Goal: Task Accomplishment & Management: Manage account settings

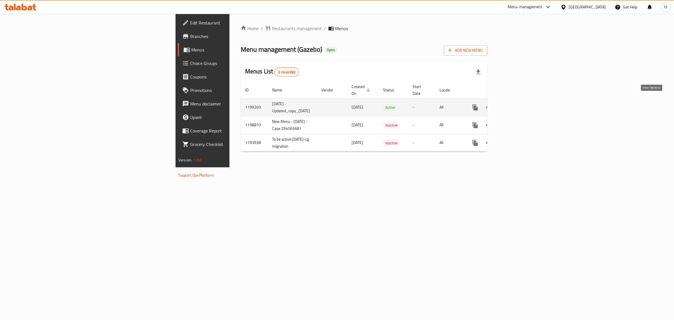
click at [518, 105] on icon "enhanced table" at bounding box center [515, 107] width 5 height 5
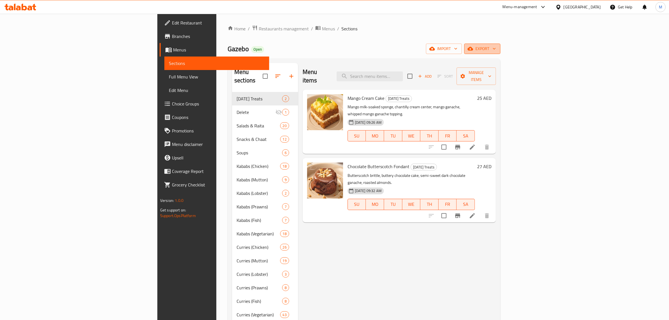
click at [496, 46] on span "export" at bounding box center [481, 48] width 27 height 7
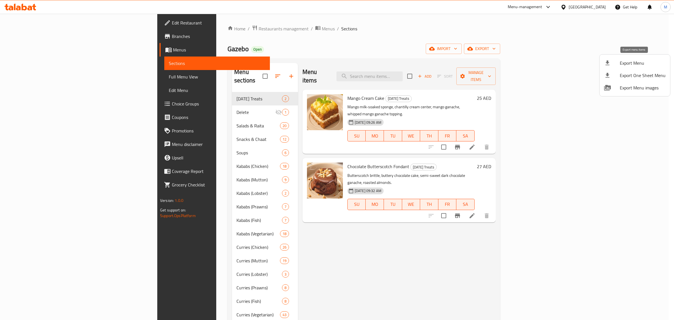
click at [631, 61] on span "Export Menu" at bounding box center [643, 63] width 46 height 7
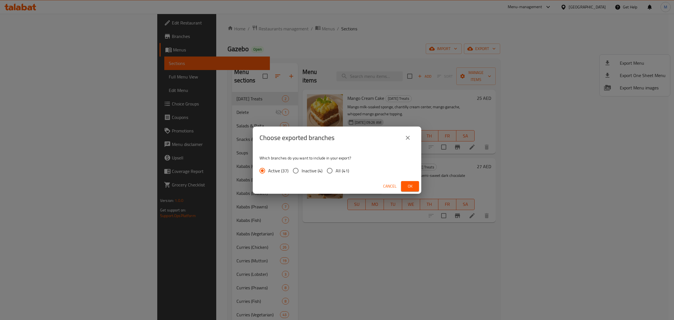
click at [406, 185] on span "Ok" at bounding box center [409, 186] width 9 height 7
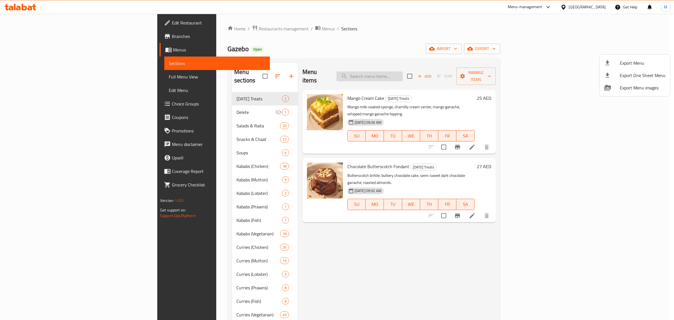
click at [412, 75] on div at bounding box center [337, 160] width 674 height 320
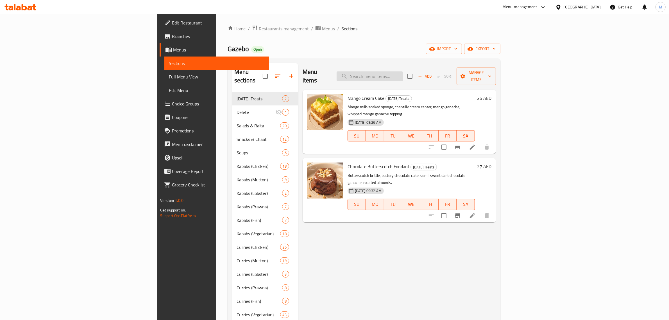
click at [403, 74] on input "search" at bounding box center [369, 76] width 66 height 10
paste input "DUM KA KEEMA"
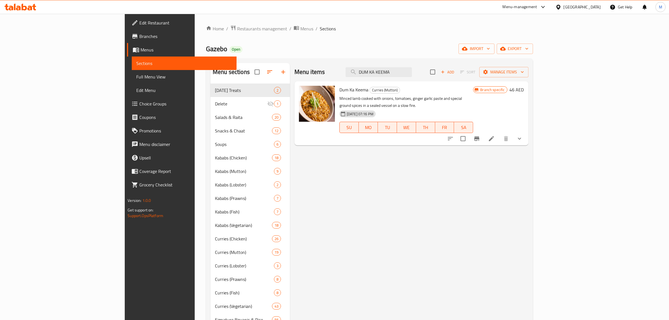
type input "DUM KA KEEMA"
click at [480, 135] on icon "Branch-specific-item" at bounding box center [476, 138] width 7 height 7
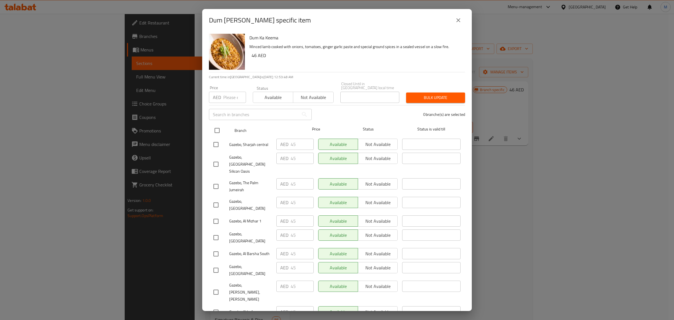
click at [216, 126] on input "checkbox" at bounding box center [217, 130] width 12 height 12
checkbox input "true"
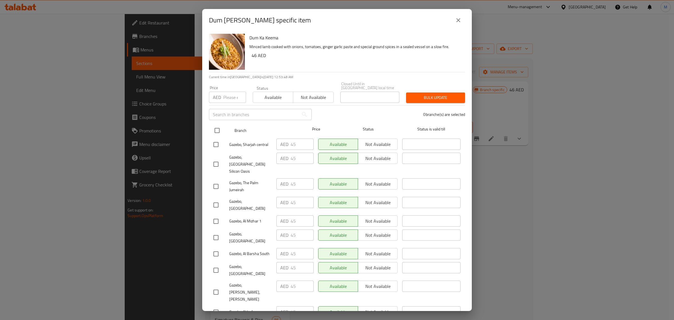
checkbox input "true"
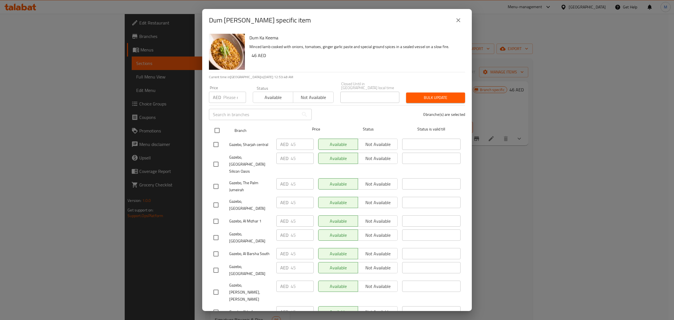
checkbox input "true"
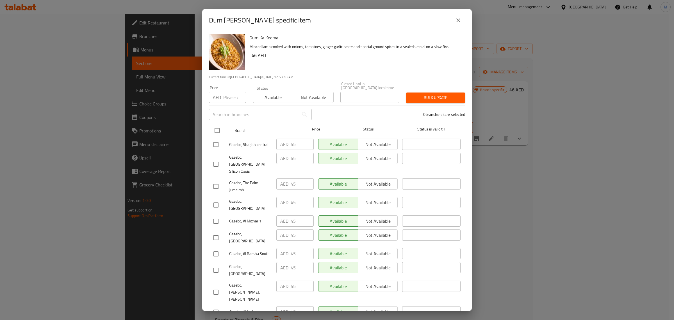
checkbox input "true"
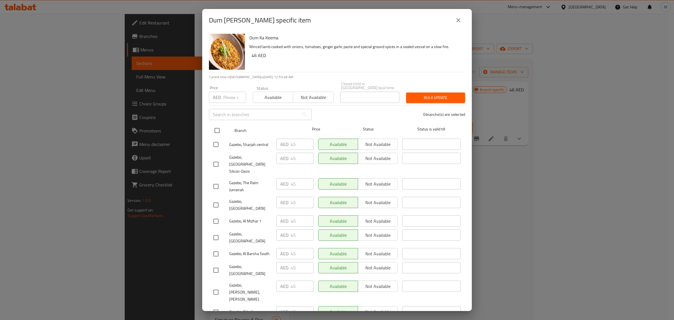
checkbox input "true"
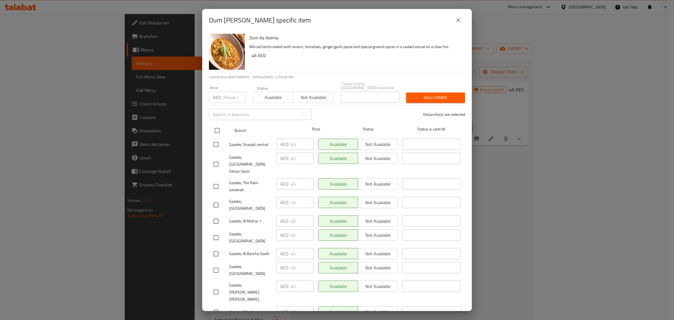
checkbox input "true"
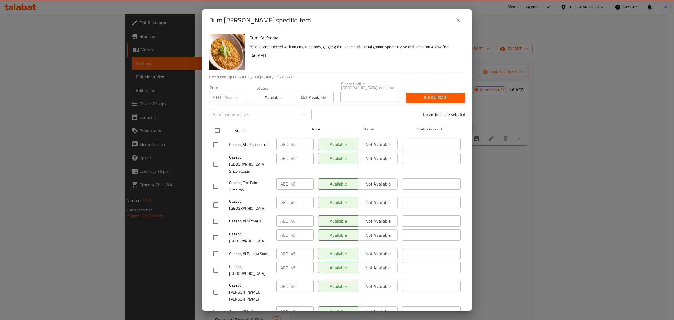
checkbox input "true"
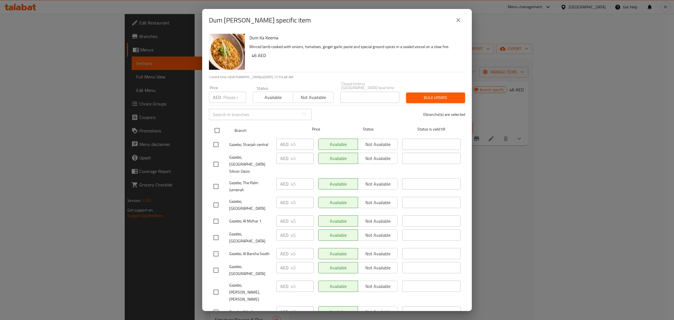
checkbox input "true"
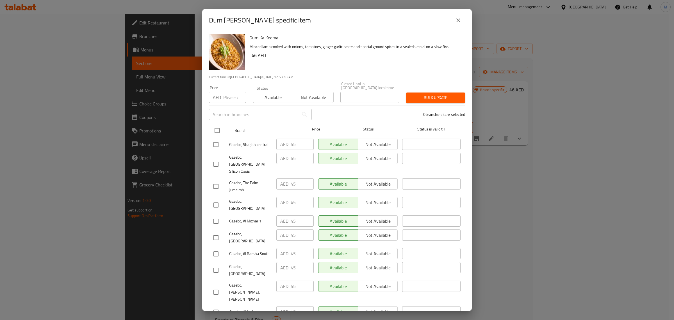
checkbox input "true"
click at [232, 98] on input "number" at bounding box center [234, 97] width 23 height 11
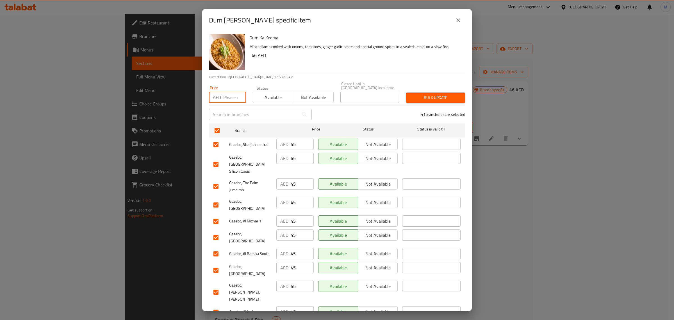
paste input "46.00"
type input "46.00"
click at [418, 95] on span "Bulk update" at bounding box center [435, 97] width 50 height 7
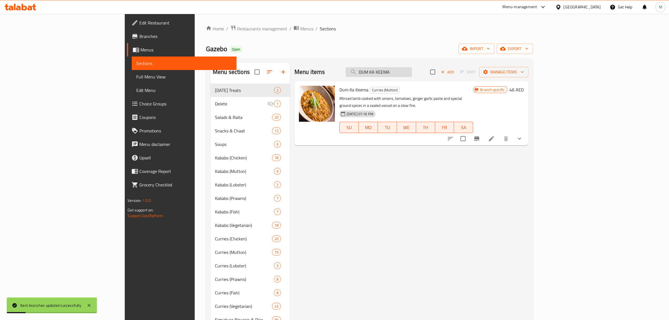
click at [412, 74] on input "DUM KA KEEMA" at bounding box center [378, 72] width 66 height 10
paste input "JHINGA PESHAWARI"
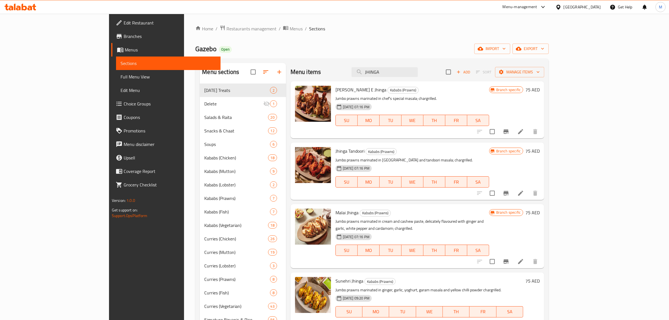
paste input "PESHAWARI"
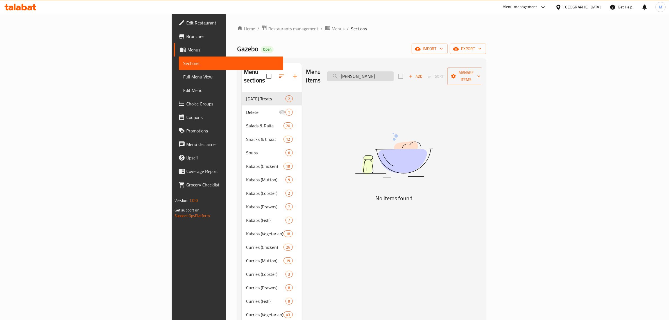
click at [393, 71] on input "JHINGA PESHAWARI" at bounding box center [360, 76] width 66 height 10
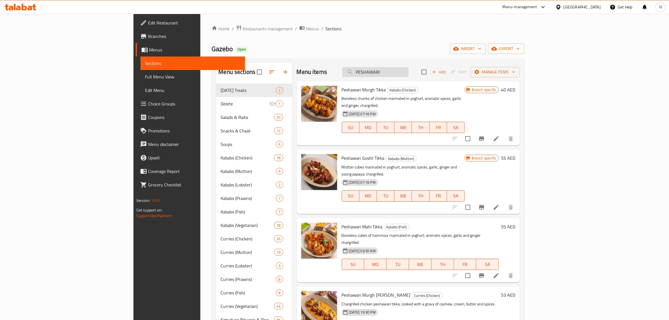
click at [408, 71] on input "PESHAWARI" at bounding box center [375, 72] width 66 height 10
paste input "JHINGA CHETTINAD"
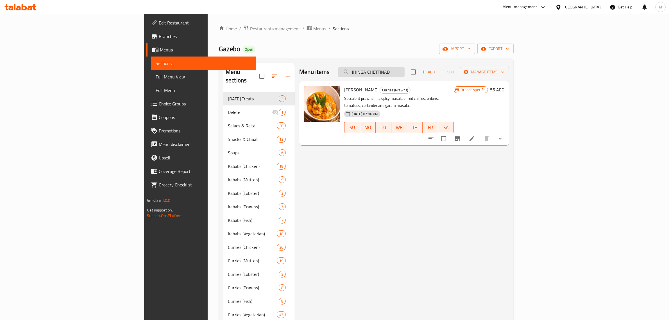
click at [404, 73] on input "JHINGA CHETTINAD" at bounding box center [371, 72] width 66 height 10
paste input "GRILLED HAMMOUR MASALA"
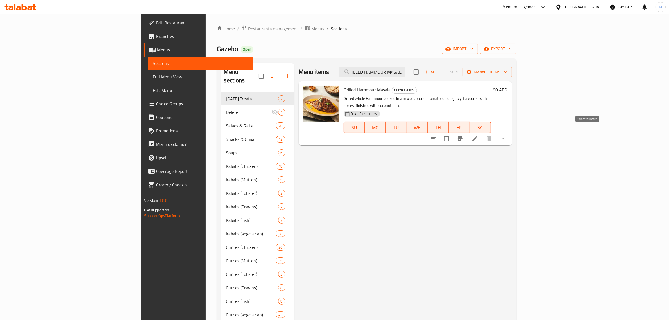
type input "GRILLED HAMMOUR MASALA"
click at [452, 133] on input "checkbox" at bounding box center [446, 139] width 12 height 12
checkbox input "true"
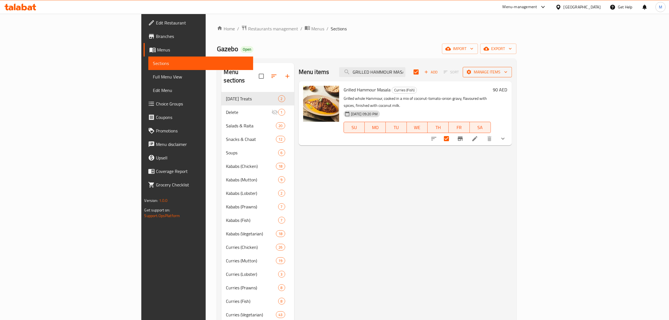
click at [507, 72] on span "Manage items" at bounding box center [487, 72] width 40 height 7
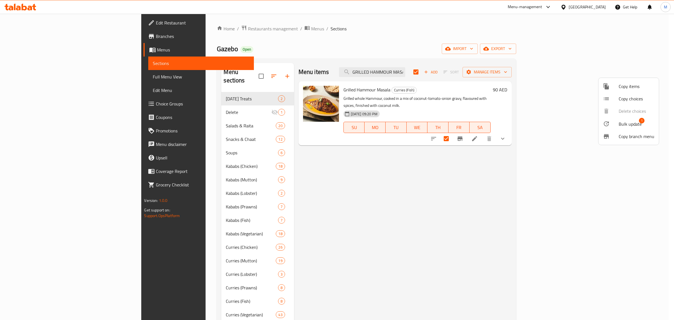
click at [628, 124] on span "Bulk update" at bounding box center [630, 123] width 23 height 7
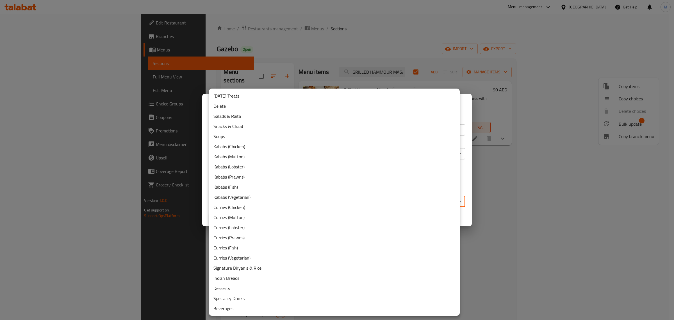
click at [276, 200] on body "​ Menu-management United Arab Emirates Get Help M Edit Restaurant Branches Menu…" at bounding box center [337, 167] width 674 height 306
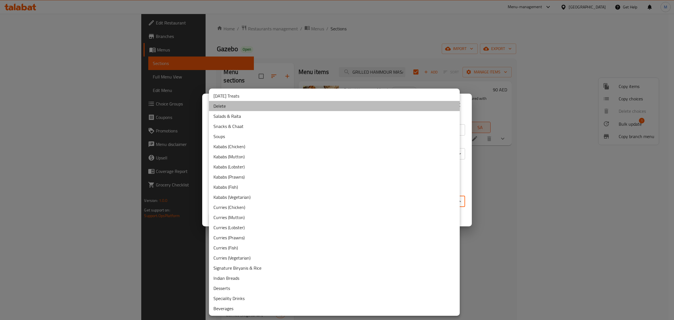
click at [231, 106] on li "Delete" at bounding box center [334, 106] width 251 height 10
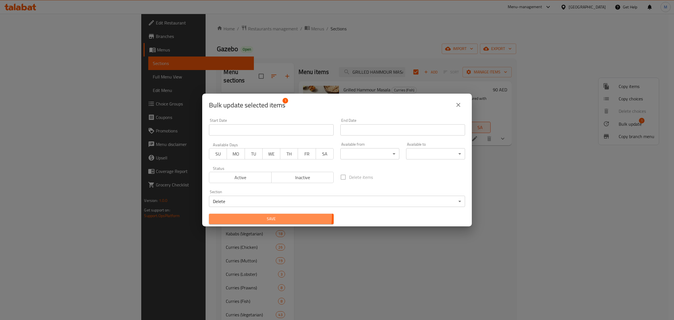
click at [269, 216] on span "Save" at bounding box center [271, 218] width 116 height 7
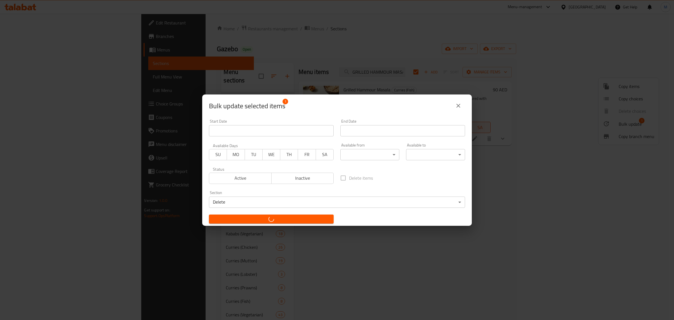
checkbox input "false"
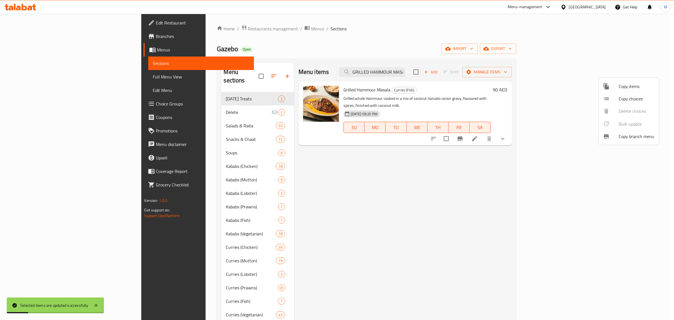
click at [448, 71] on div at bounding box center [337, 160] width 674 height 320
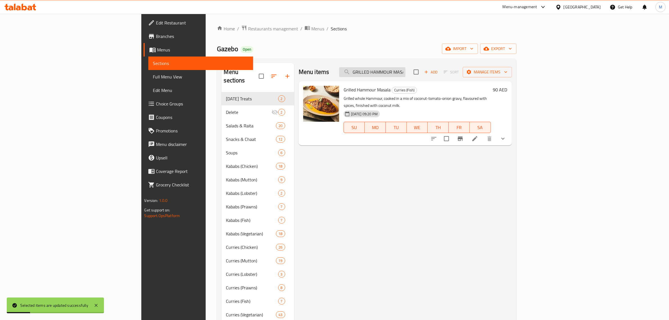
click at [405, 71] on input "GRILLED HAMMOUR MASALA" at bounding box center [372, 72] width 66 height 10
paste input "MACHLI TIKKA"
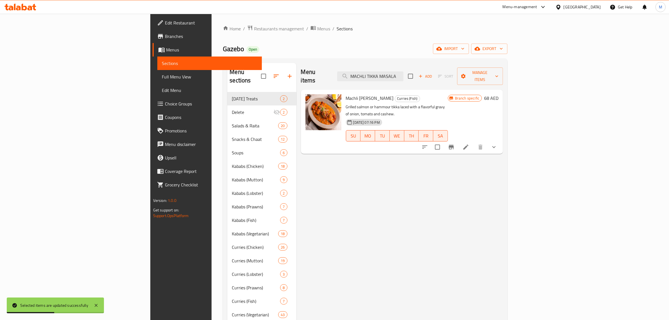
type input "MACHLI TIKKA MASALA"
click at [454, 143] on icon "Branch-specific-item" at bounding box center [451, 146] width 7 height 7
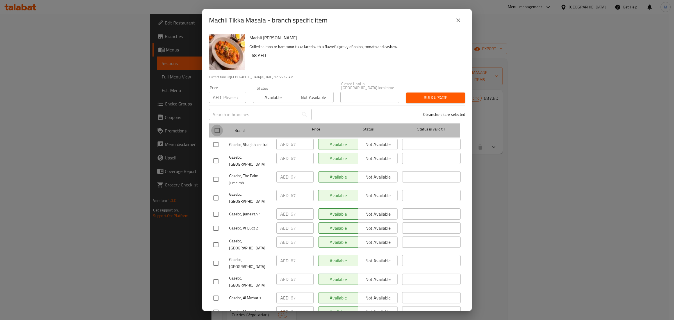
drag, startPoint x: 220, startPoint y: 129, endPoint x: 221, endPoint y: 126, distance: 3.3
click at [220, 129] on input "checkbox" at bounding box center [217, 130] width 12 height 12
checkbox input "true"
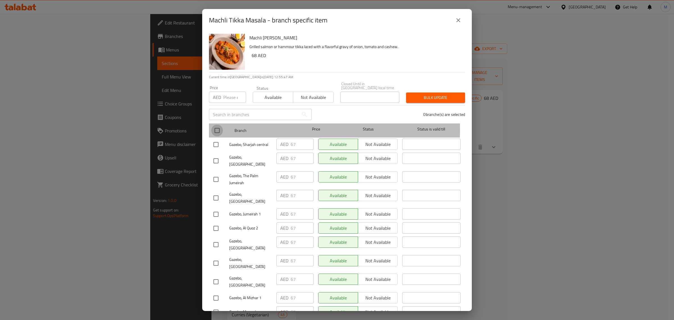
checkbox input "true"
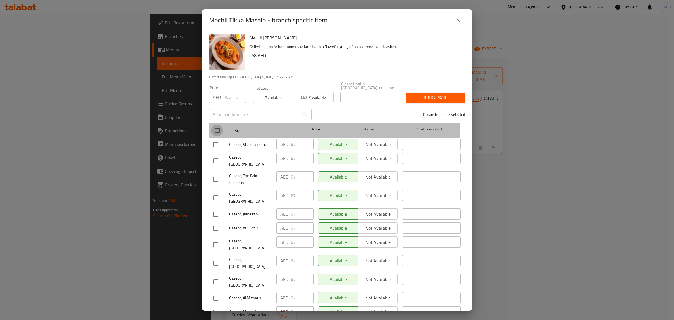
checkbox input "true"
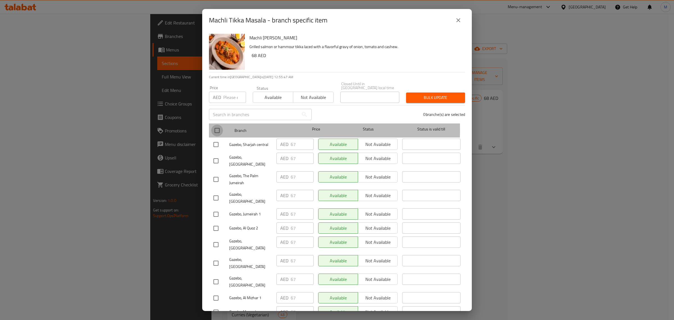
checkbox input "true"
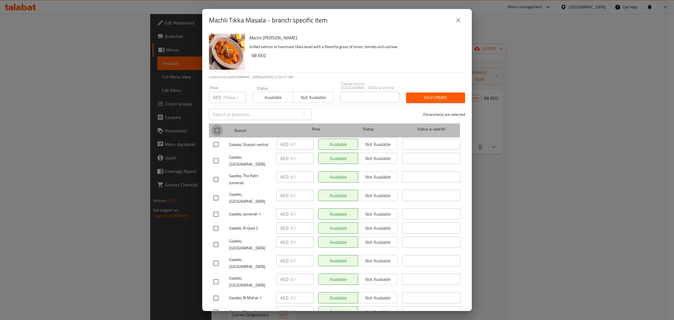
checkbox input "true"
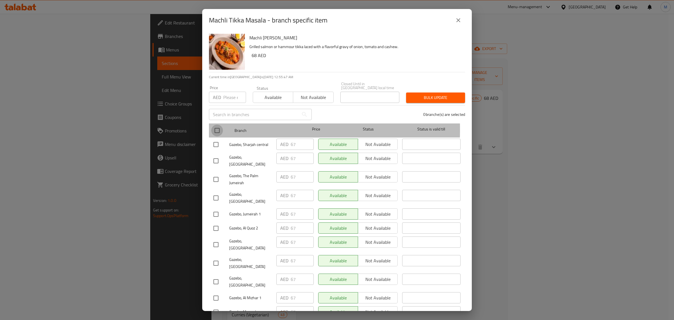
checkbox input "true"
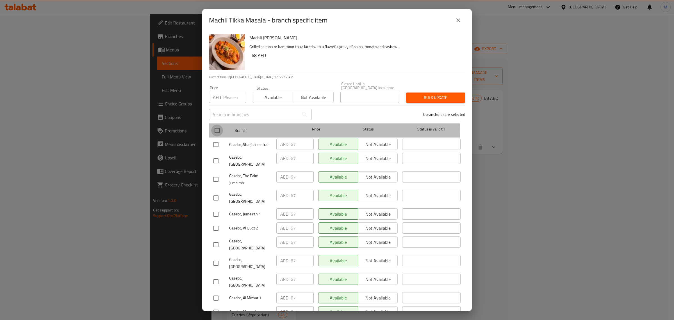
checkbox input "true"
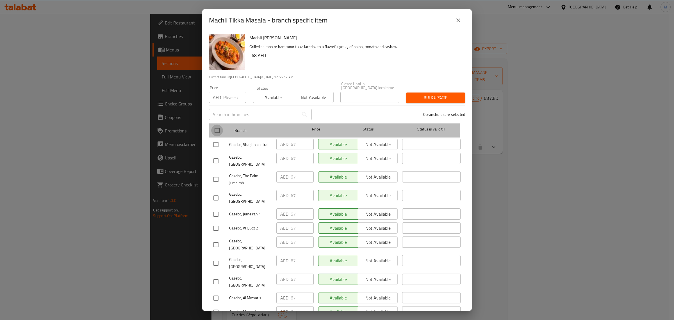
checkbox input "true"
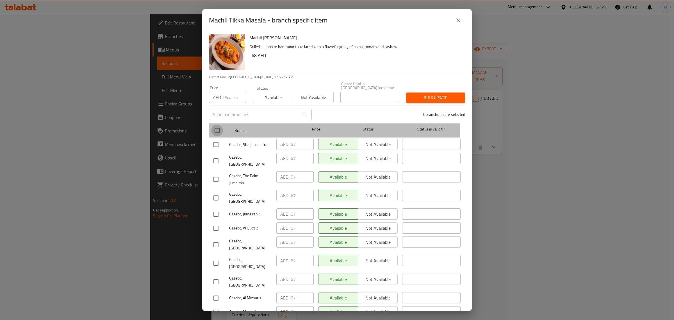
checkbox input "true"
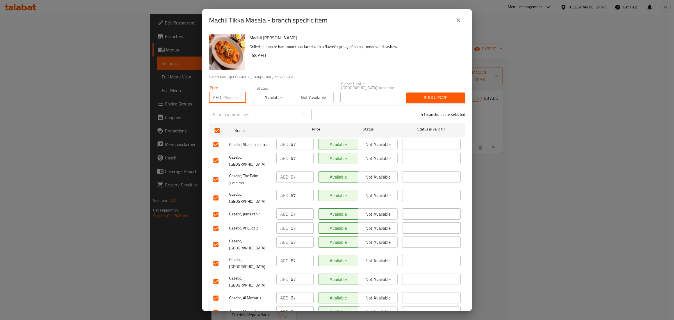
drag, startPoint x: 227, startPoint y: 96, endPoint x: 269, endPoint y: 104, distance: 42.6
click at [227, 96] on input "number" at bounding box center [234, 97] width 23 height 11
paste input "68.00"
type input "68.00"
click at [414, 93] on button "Bulk update" at bounding box center [435, 97] width 59 height 10
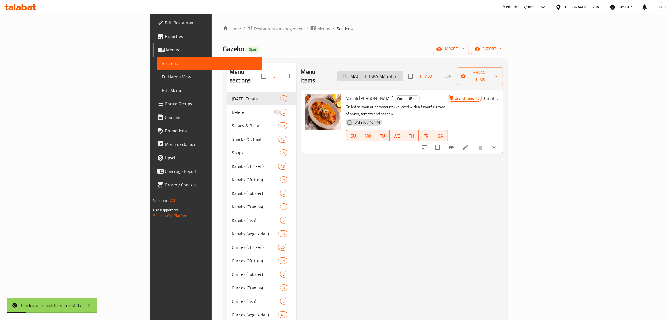
click at [403, 72] on input "MACHLI TIKKA MASALA" at bounding box center [370, 76] width 66 height 10
paste input "PESHAWARI"
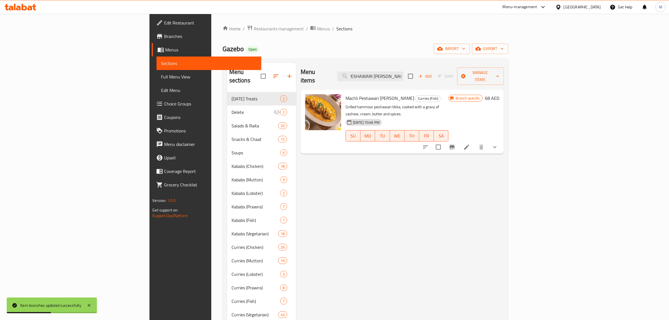
type input "MACHLI PESHAWARI TIKKA MASALA"
click at [499, 94] on h6 "68 AED" at bounding box center [492, 98] width 14 height 8
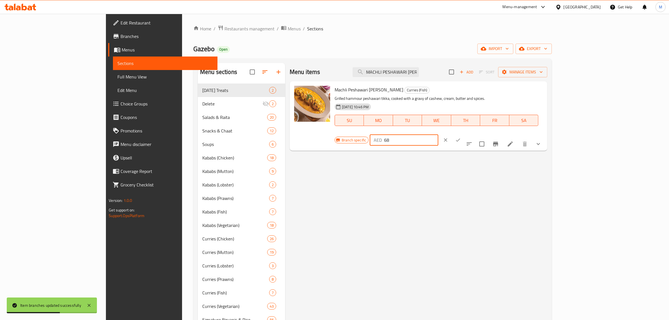
click at [438, 134] on input "68" at bounding box center [411, 139] width 54 height 11
click at [448, 137] on icon "clear" at bounding box center [445, 140] width 6 height 6
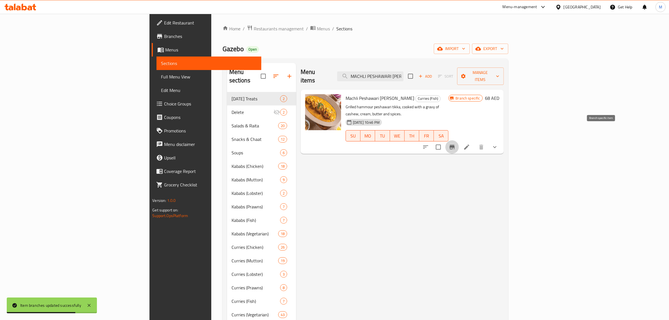
click at [454, 145] on icon "Branch-specific-item" at bounding box center [451, 147] width 5 height 4
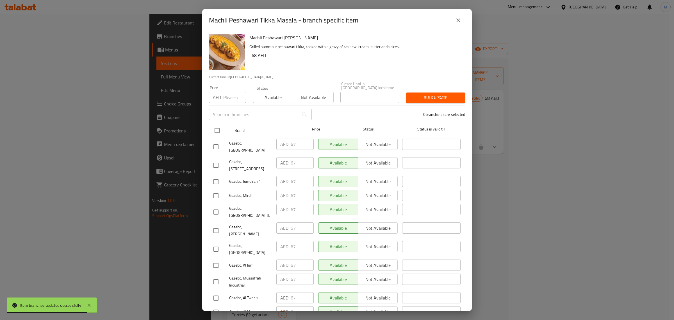
click at [214, 128] on input "checkbox" at bounding box center [217, 130] width 12 height 12
checkbox input "true"
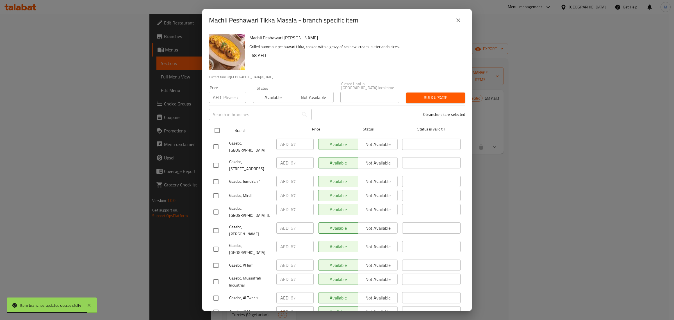
checkbox input "true"
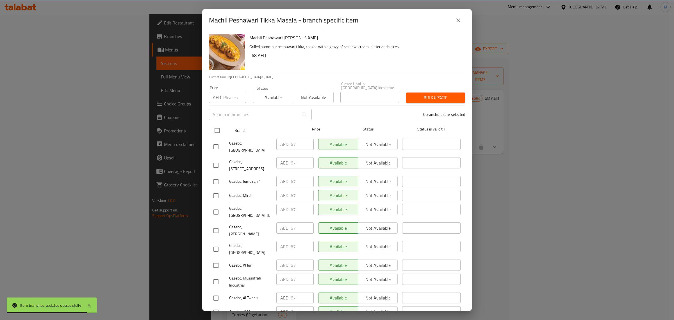
checkbox input "true"
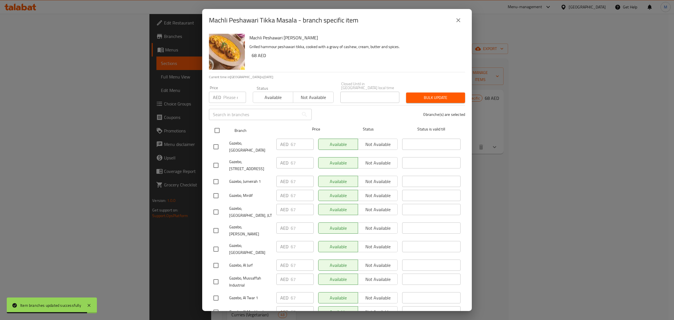
checkbox input "true"
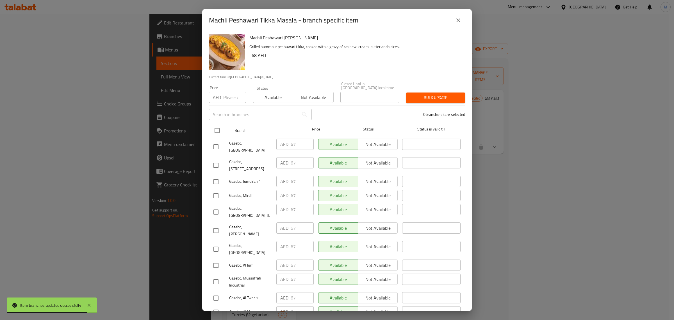
checkbox input "true"
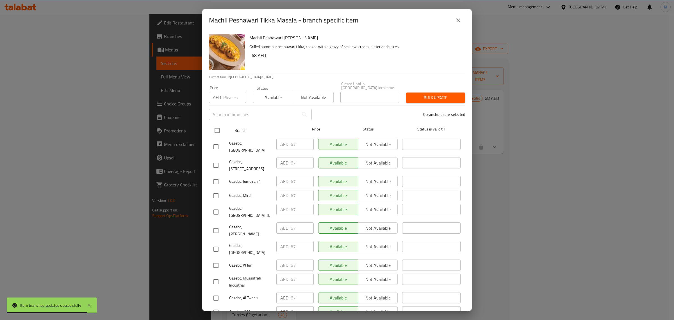
checkbox input "true"
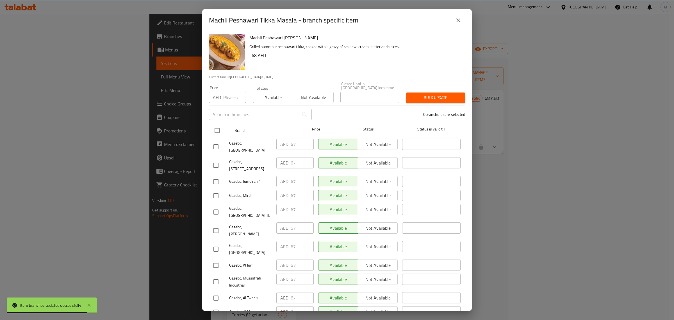
checkbox input "true"
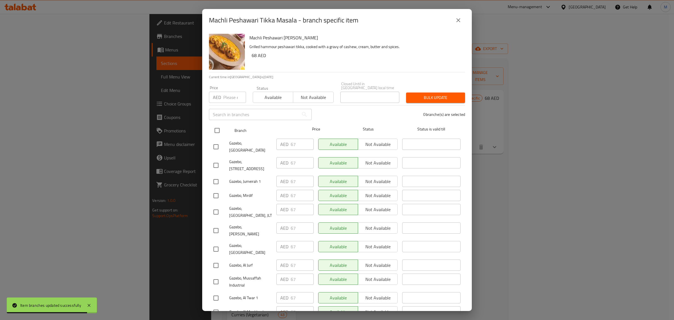
checkbox input "true"
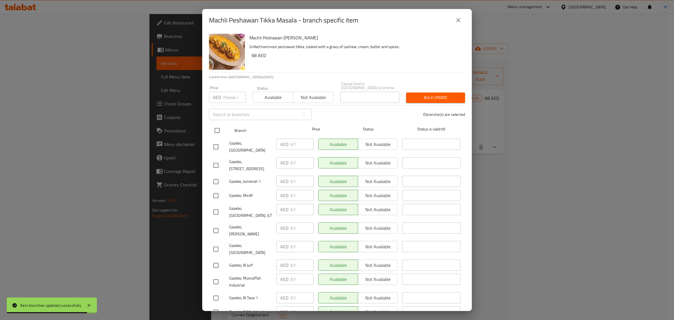
checkbox input "true"
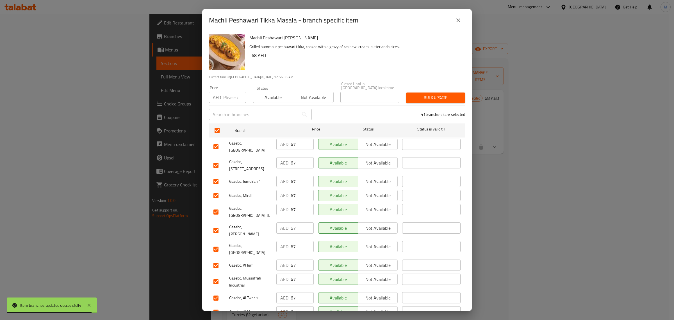
drag, startPoint x: 228, startPoint y: 104, endPoint x: 232, endPoint y: 97, distance: 7.7
click at [229, 103] on div "Price AED Price" at bounding box center [228, 94] width 44 height 24
click at [232, 97] on input "number" at bounding box center [234, 97] width 23 height 11
paste input "68"
type input "68"
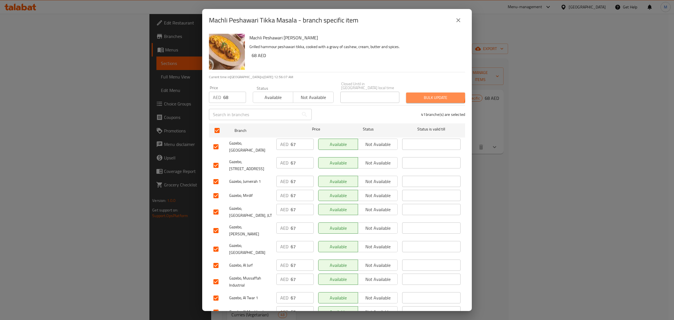
drag, startPoint x: 428, startPoint y: 93, endPoint x: 426, endPoint y: 94, distance: 2.9
click at [428, 93] on button "Bulk update" at bounding box center [435, 97] width 59 height 10
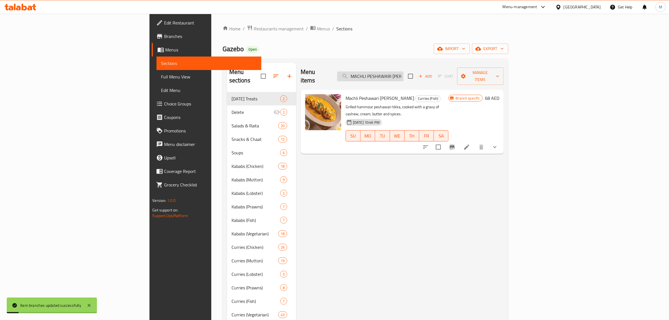
click at [403, 72] on input "MACHLI PESHAWARI TIKKA MASALA" at bounding box center [370, 76] width 66 height 10
paste input "JALFREZI"
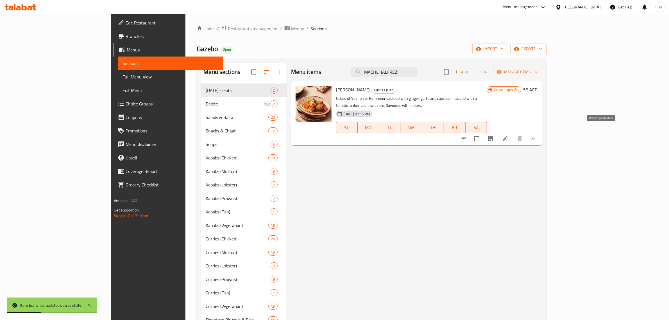
type input "MACHLI JALFREZI"
click at [493, 136] on icon "Branch-specific-item" at bounding box center [490, 138] width 5 height 4
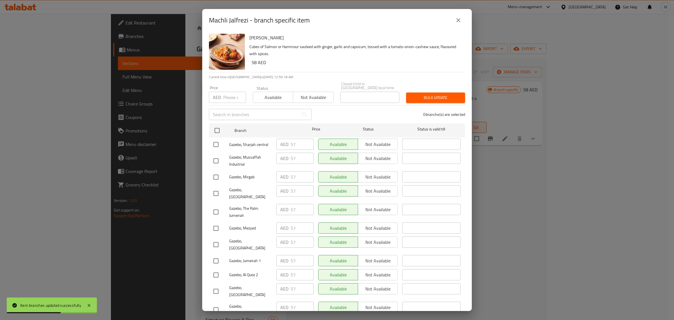
click at [233, 95] on input "number" at bounding box center [234, 97] width 23 height 11
paste input "58.00"
type input "58.00"
click at [218, 129] on input "checkbox" at bounding box center [217, 130] width 12 height 12
checkbox input "true"
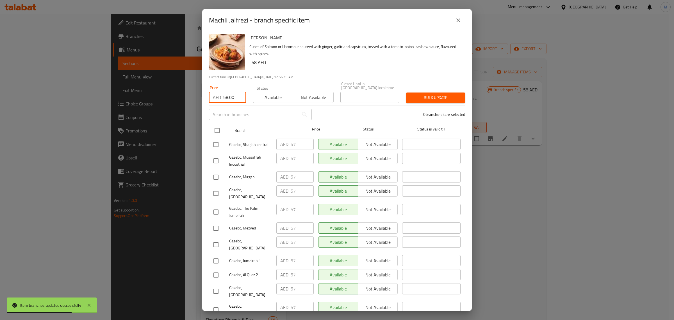
checkbox input "true"
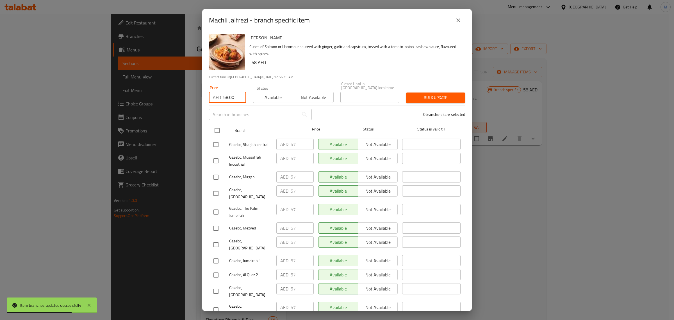
checkbox input "true"
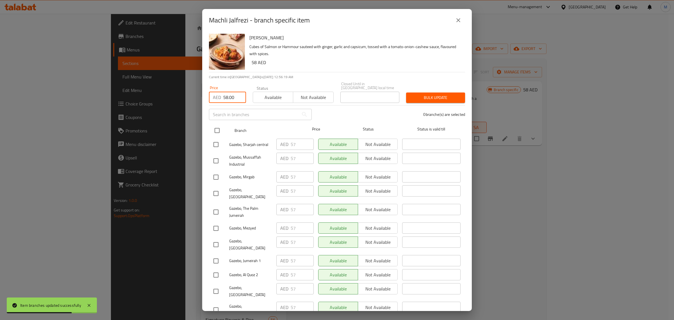
checkbox input "true"
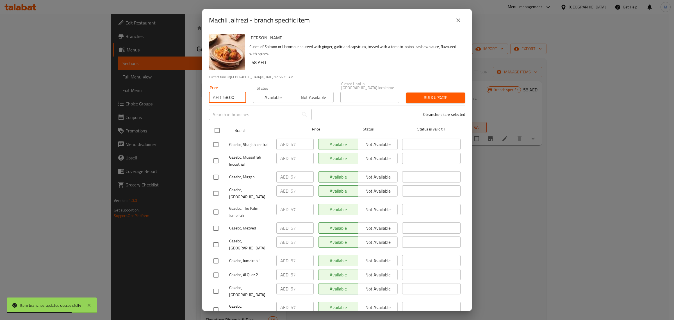
checkbox input "true"
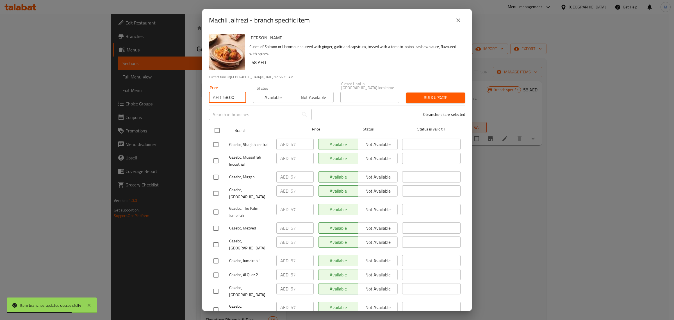
checkbox input "true"
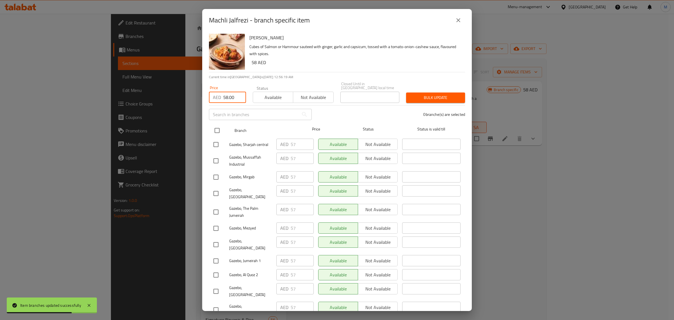
checkbox input "true"
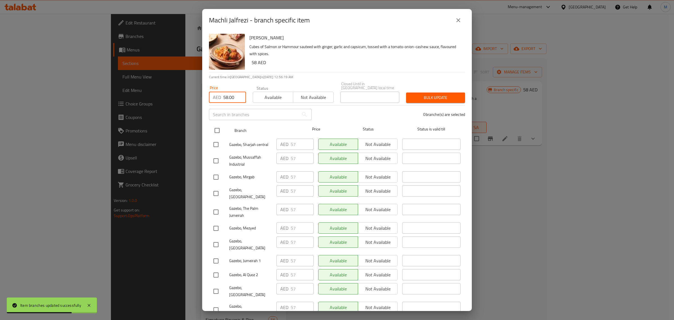
checkbox input "true"
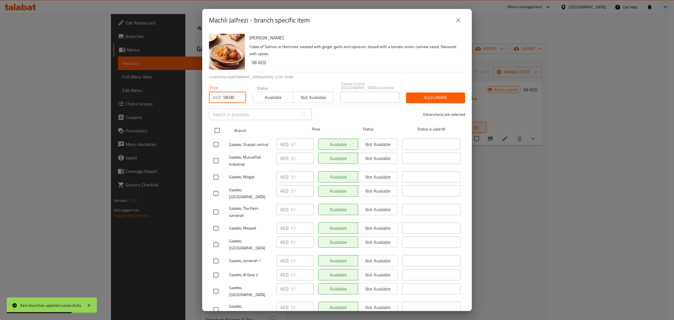
checkbox input "true"
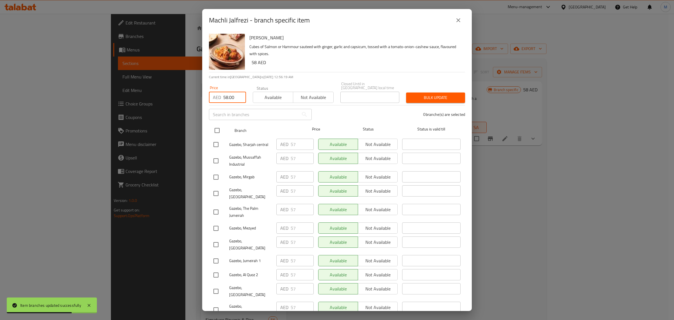
checkbox input "true"
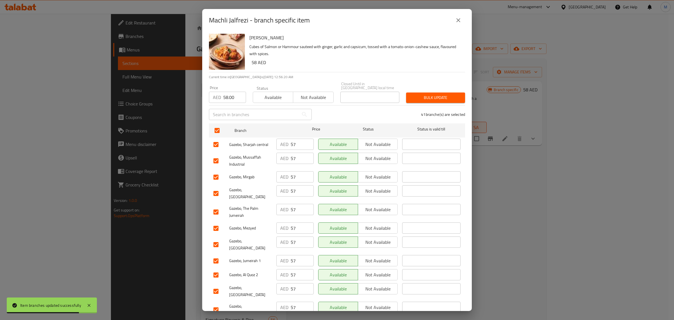
click at [430, 95] on span "Bulk update" at bounding box center [435, 97] width 50 height 7
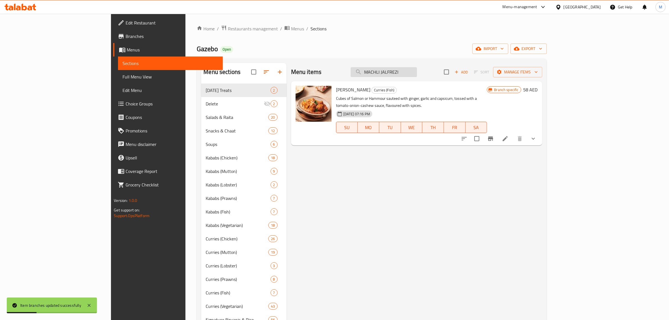
click at [437, 77] on div "Menu items MACHLI JALFREZI Add Sort Manage items" at bounding box center [416, 72] width 251 height 18
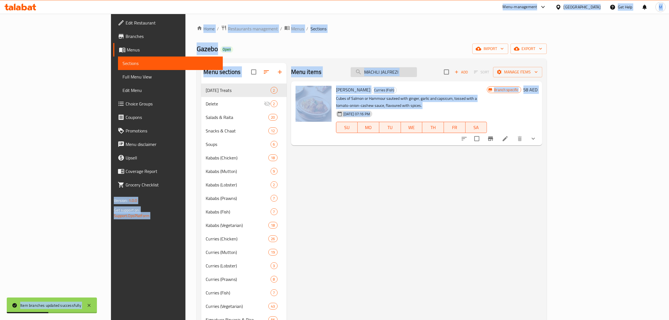
click at [417, 75] on input "MACHLI JALFREZI" at bounding box center [383, 72] width 66 height 10
click at [417, 74] on input "MACHLI JALFREZI" at bounding box center [383, 72] width 66 height 10
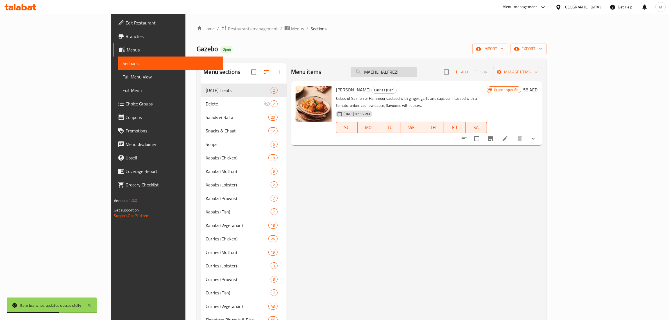
paste input "TAWA MASALA"
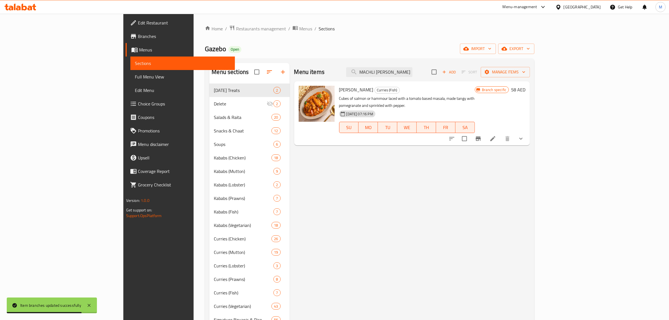
type input "MACHLI TAWA MASALA"
drag, startPoint x: 639, startPoint y: 90, endPoint x: 635, endPoint y: 90, distance: 4.2
click at [525, 90] on h6 "58 AED" at bounding box center [518, 90] width 14 height 8
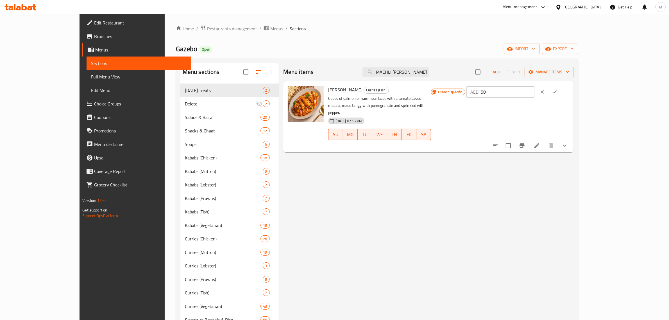
click at [535, 93] on input "58" at bounding box center [507, 91] width 54 height 11
click at [524, 143] on icon "Branch-specific-item" at bounding box center [521, 145] width 5 height 4
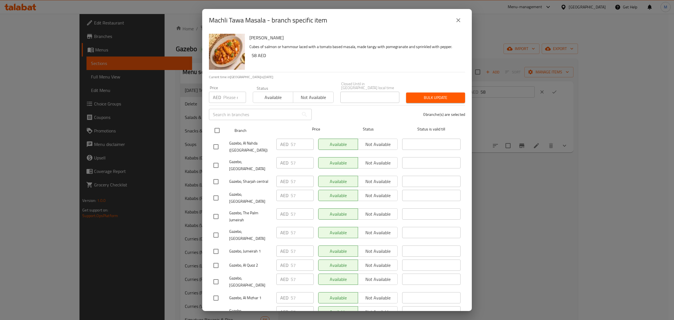
click at [220, 131] on input "checkbox" at bounding box center [217, 130] width 12 height 12
checkbox input "true"
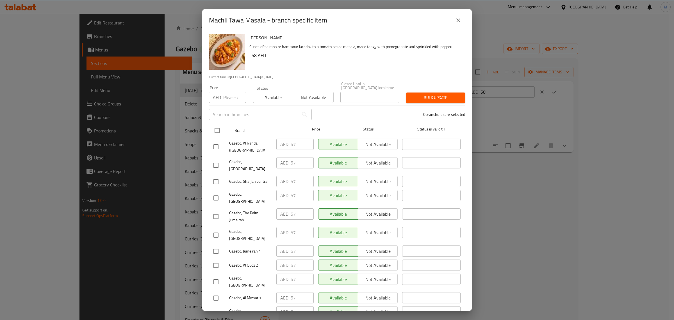
checkbox input "true"
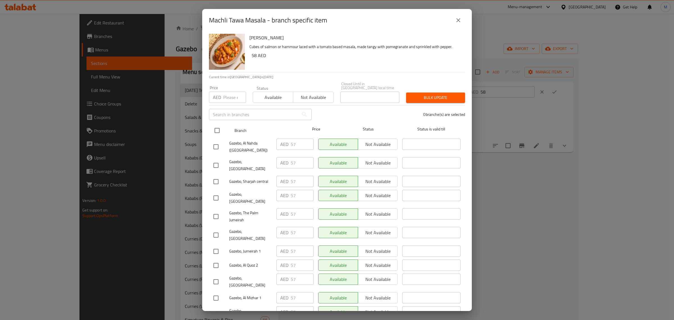
checkbox input "true"
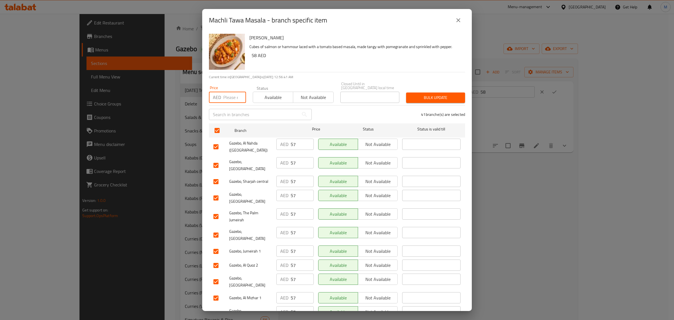
click at [232, 93] on input "number" at bounding box center [234, 97] width 23 height 11
paste input "58"
click at [423, 90] on div "Bulk update" at bounding box center [436, 97] width 66 height 17
click at [421, 96] on span "Bulk update" at bounding box center [435, 97] width 50 height 7
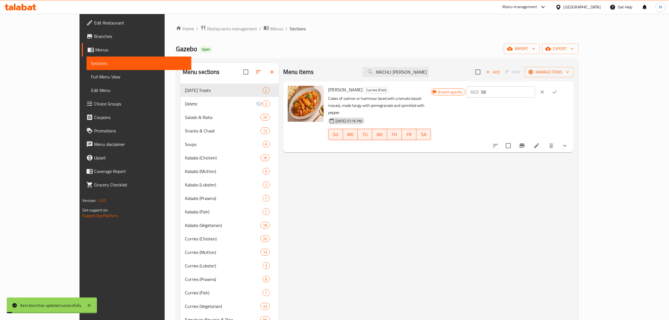
click at [545, 91] on icon "clear" at bounding box center [542, 92] width 6 height 6
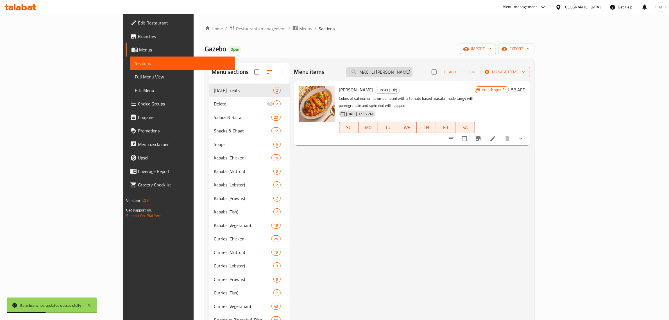
click at [412, 73] on input "MACHLI TAWA MASALA" at bounding box center [379, 72] width 66 height 10
paste input "LAAL MIRCH KI MACHLI"
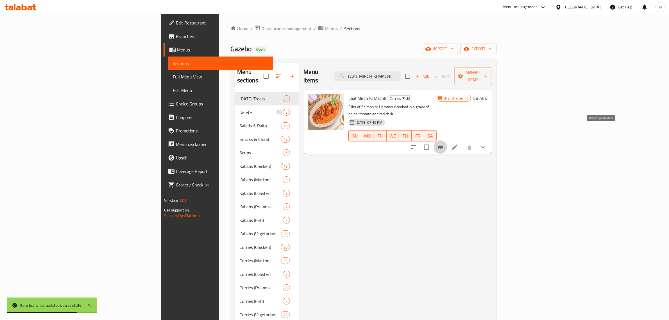
click at [443, 143] on icon "Branch-specific-item" at bounding box center [440, 146] width 7 height 7
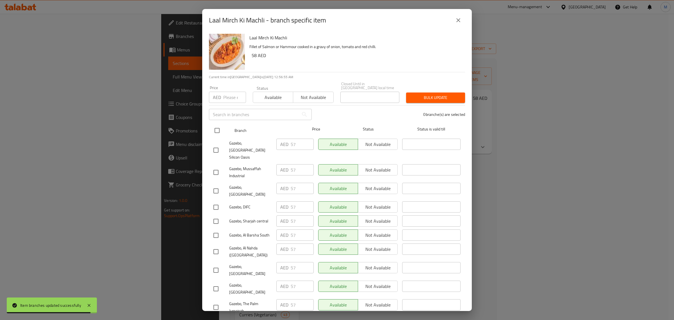
click at [218, 129] on input "checkbox" at bounding box center [217, 130] width 12 height 12
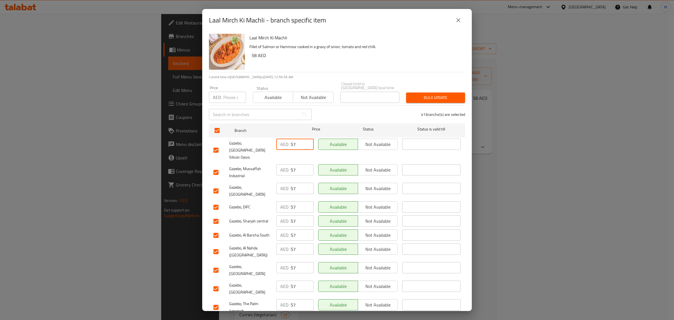
drag, startPoint x: 295, startPoint y: 143, endPoint x: 278, endPoint y: 142, distance: 17.1
click at [278, 142] on div "AED 57 ​" at bounding box center [294, 143] width 37 height 11
click at [231, 99] on input "number" at bounding box center [234, 97] width 23 height 11
paste input "57"
click at [239, 93] on input "58" at bounding box center [234, 97] width 23 height 11
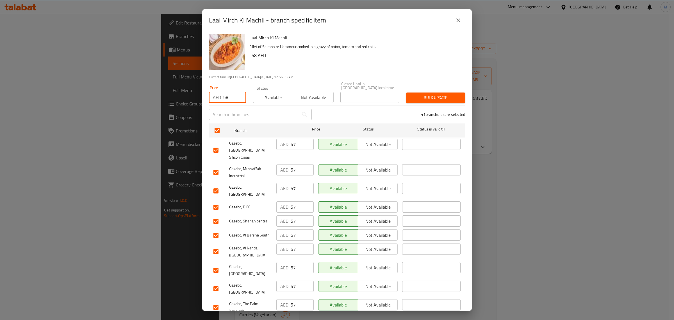
click at [272, 94] on span "Available" at bounding box center [273, 97] width 36 height 8
click at [421, 99] on span "Bulk update" at bounding box center [435, 97] width 50 height 7
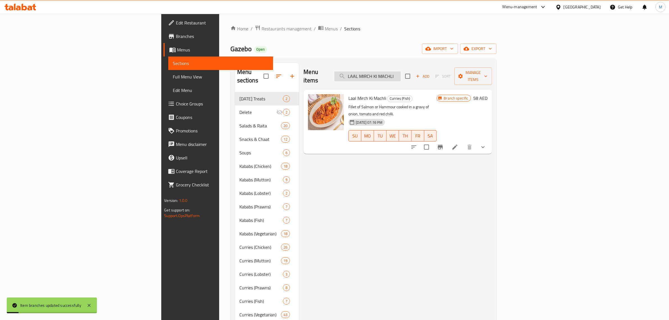
click at [400, 72] on input "LAAL MIRCH KI MACHLI" at bounding box center [367, 76] width 66 height 10
paste input "MACHLI PESHAWAR"
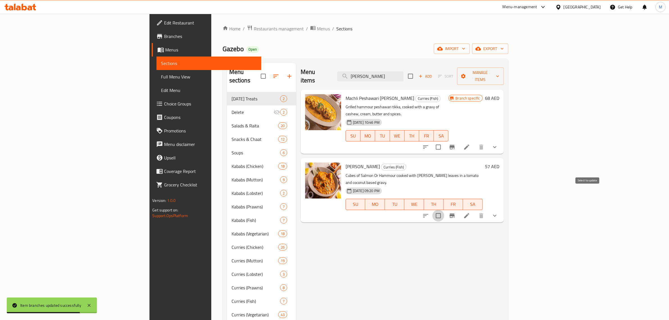
click at [444, 209] on input "checkbox" at bounding box center [438, 215] width 12 height 12
click at [499, 72] on span "Manage items" at bounding box center [480, 76] width 38 height 14
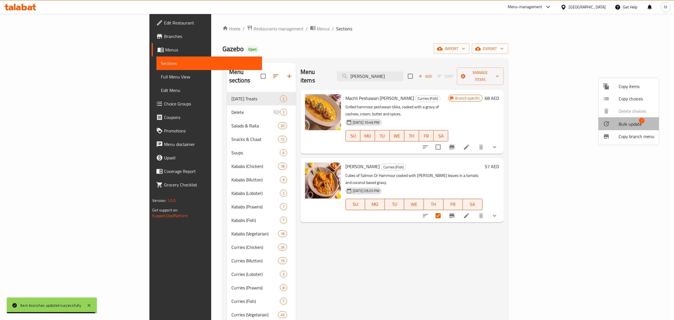
click at [629, 124] on span "Bulk update" at bounding box center [630, 123] width 23 height 7
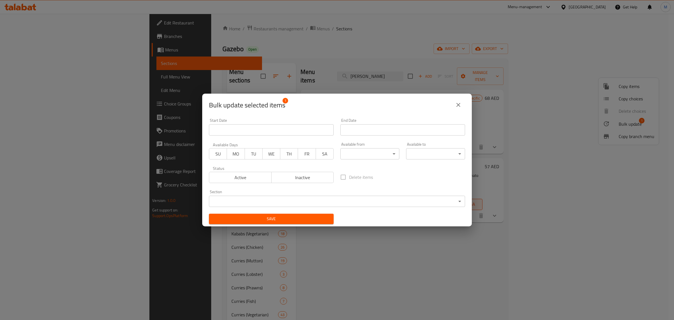
click at [287, 196] on body "​ Menu-management United Arab Emirates Get Help M Edit Restaurant Branches Menu…" at bounding box center [337, 167] width 674 height 306
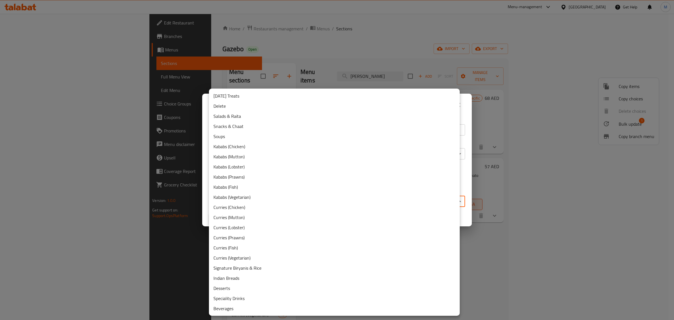
click at [228, 107] on li "Delete" at bounding box center [334, 106] width 251 height 10
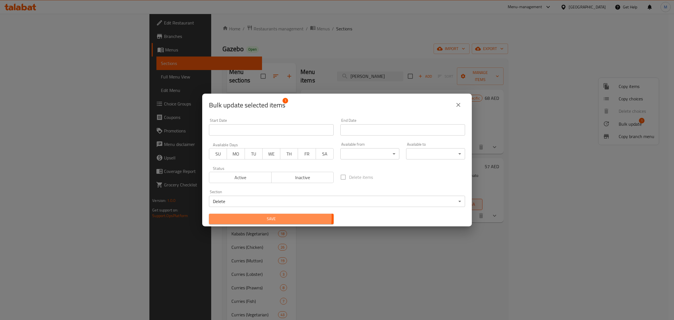
click at [263, 217] on span "Save" at bounding box center [271, 218] width 116 height 7
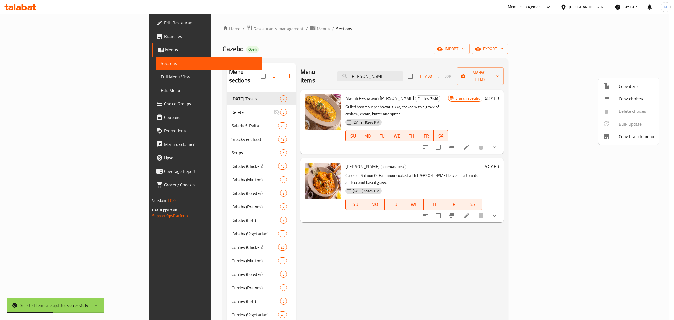
click at [616, 195] on div at bounding box center [337, 160] width 674 height 320
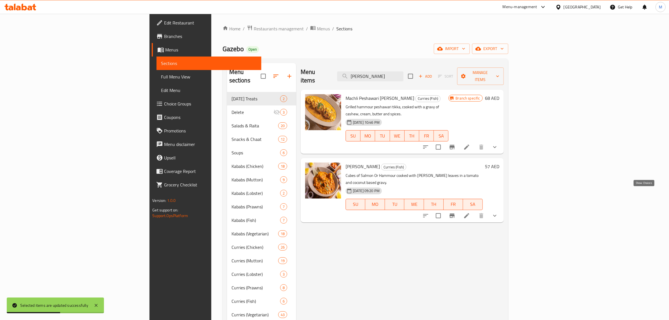
click at [496, 214] on icon "show more" at bounding box center [494, 215] width 3 height 2
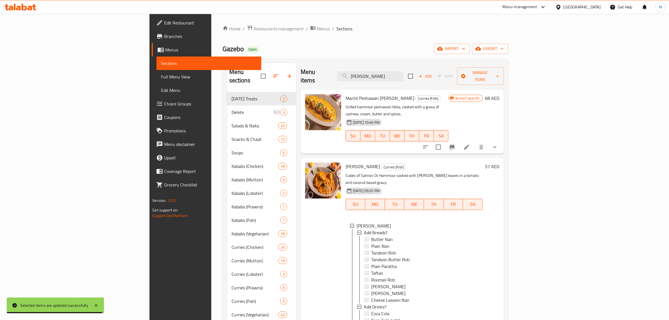
click at [437, 77] on div "Menu items MACHLI PESHAWARI Add Sort Manage items" at bounding box center [401, 76] width 203 height 27
click at [403, 75] on input "MACHLI PESHAWARI" at bounding box center [370, 76] width 66 height 10
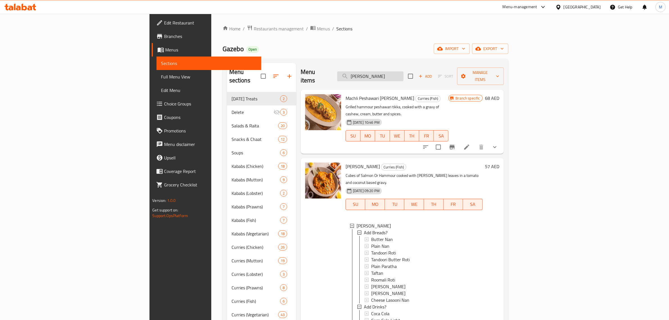
paste input "DUM SUBZ HANDI KORMA"
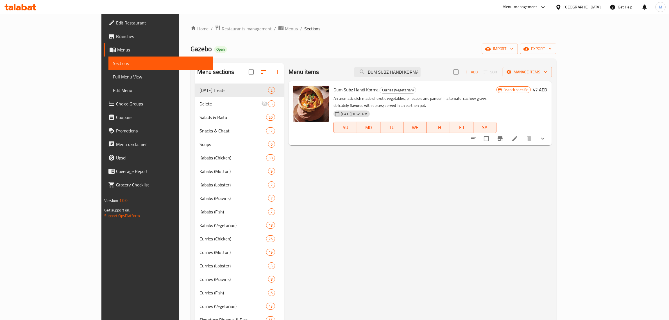
click at [507, 132] on button "Branch-specific-item" at bounding box center [499, 138] width 13 height 13
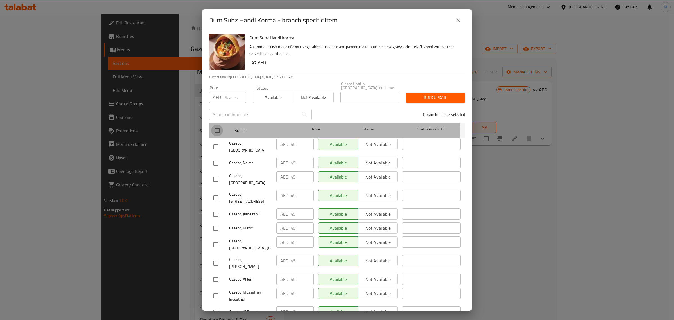
drag, startPoint x: 219, startPoint y: 132, endPoint x: 227, endPoint y: 96, distance: 37.2
click at [219, 131] on input "checkbox" at bounding box center [217, 130] width 12 height 12
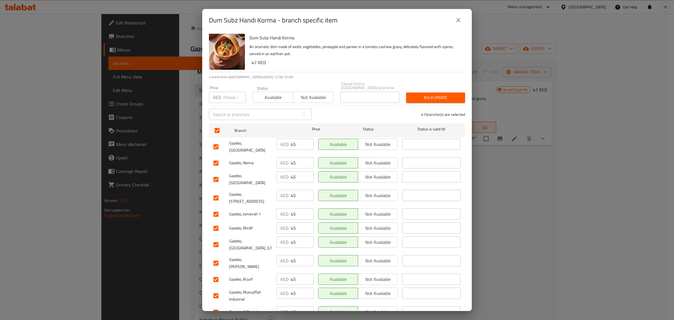
click at [227, 95] on input "number" at bounding box center [234, 97] width 23 height 11
click at [430, 102] on button "Bulk update" at bounding box center [435, 97] width 59 height 10
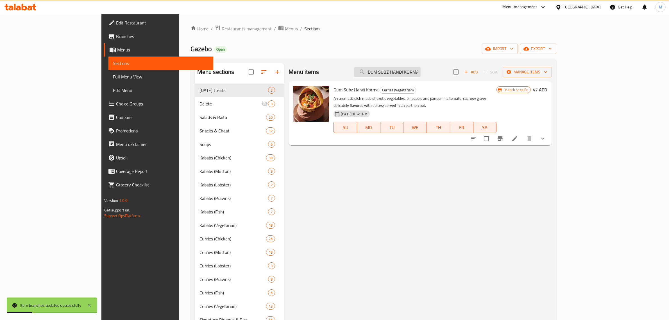
click at [420, 74] on input "DUM SUBZ HANDI KORMA" at bounding box center [387, 72] width 66 height 10
paste input "PANEER KALIMIRCH TIKKA MASAL"
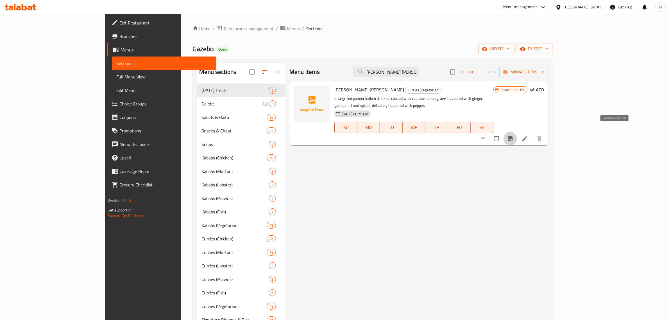
click at [513, 135] on icon "Branch-specific-item" at bounding box center [510, 138] width 7 height 7
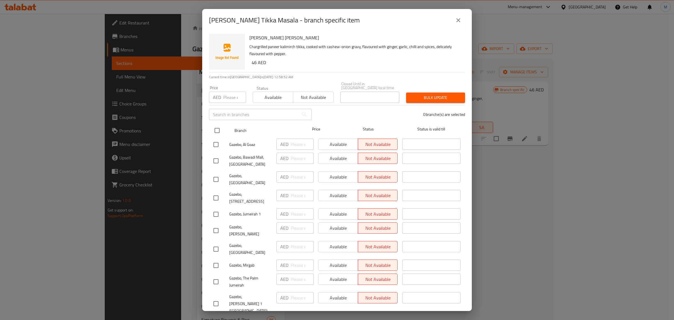
click at [220, 129] on input "checkbox" at bounding box center [217, 130] width 12 height 12
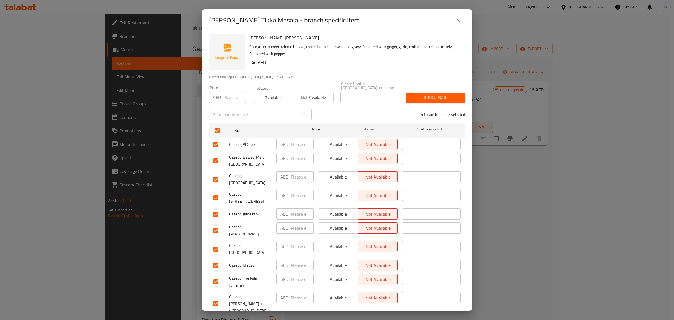
click at [257, 95] on span "Available" at bounding box center [273, 97] width 36 height 8
drag, startPoint x: 256, startPoint y: 63, endPoint x: 250, endPoint y: 68, distance: 7.2
click at [252, 63] on h6 "46 AED" at bounding box center [356, 62] width 209 height 8
copy h6 "46"
click at [230, 96] on input "number" at bounding box center [234, 97] width 23 height 11
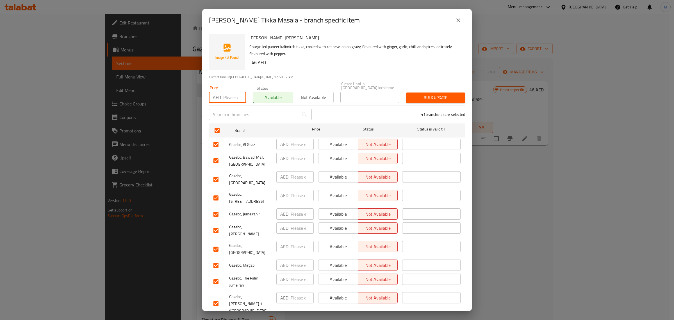
paste input "46"
click at [425, 94] on span "Bulk update" at bounding box center [435, 97] width 50 height 7
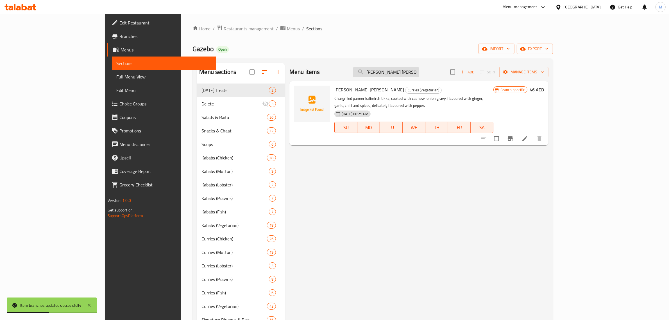
click at [419, 71] on input "PANEER KALIMIRCH TIKKA MASALA" at bounding box center [386, 72] width 66 height 10
paste input "PASAND"
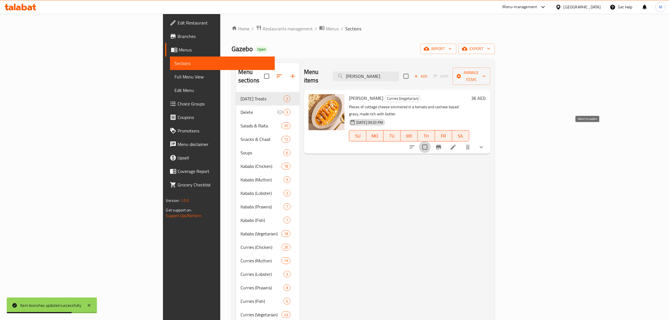
click at [430, 141] on input "checkbox" at bounding box center [425, 147] width 12 height 12
click at [485, 73] on span "Manage items" at bounding box center [471, 76] width 29 height 14
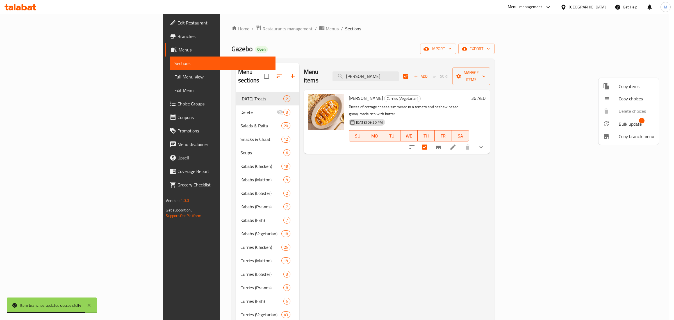
click at [626, 125] on span "Bulk update" at bounding box center [630, 123] width 23 height 7
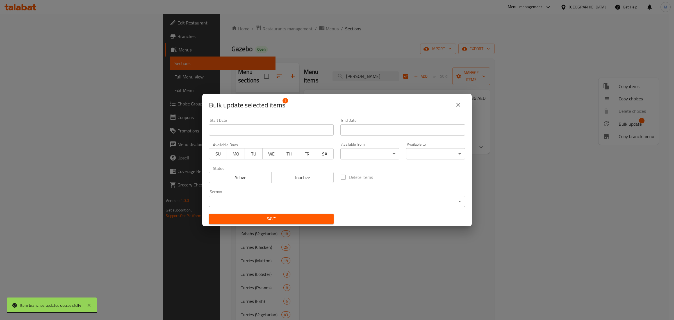
click at [286, 201] on body "Item branches updated successfully ​ Menu-management United Arab Emirates Get H…" at bounding box center [337, 167] width 674 height 306
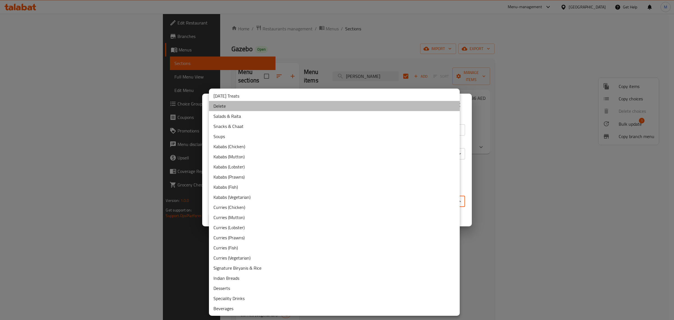
click at [227, 107] on li "Delete" at bounding box center [334, 106] width 251 height 10
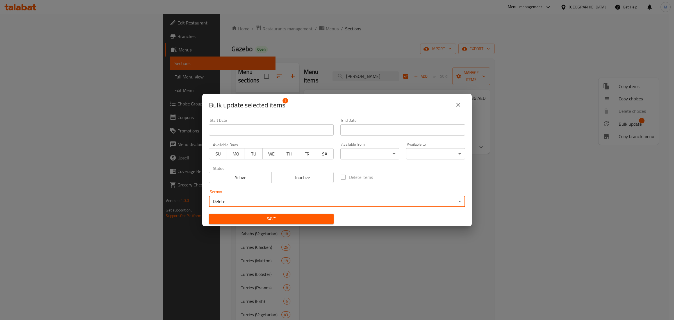
click at [275, 218] on span "Save" at bounding box center [271, 218] width 116 height 7
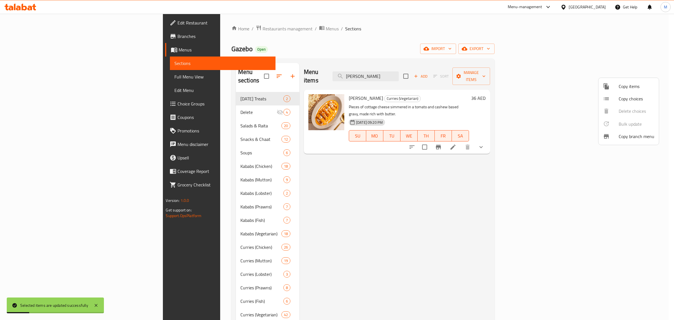
click at [424, 71] on div at bounding box center [337, 160] width 674 height 320
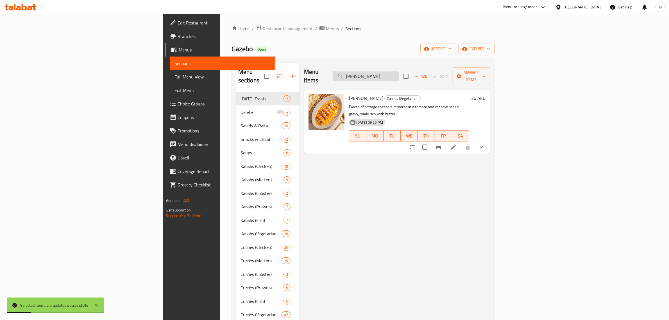
click at [399, 72] on input "PANEER PASANDA" at bounding box center [365, 76] width 66 height 10
paste input "KADAI PANEER"
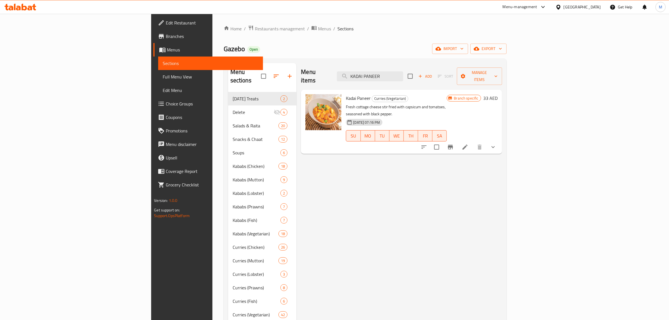
click at [453, 143] on icon "Branch-specific-item" at bounding box center [450, 146] width 7 height 7
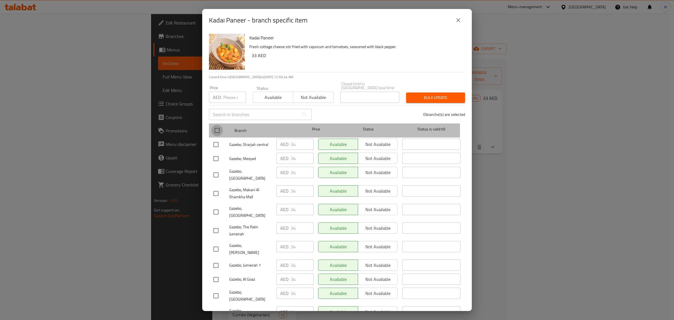
click at [216, 130] on input "checkbox" at bounding box center [217, 130] width 12 height 12
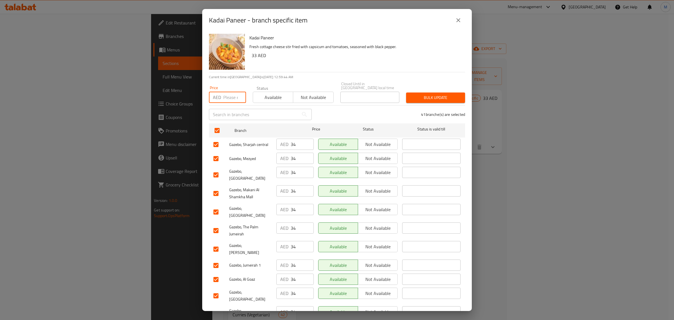
click at [227, 102] on input "number" at bounding box center [234, 97] width 23 height 11
click at [418, 95] on span "Bulk update" at bounding box center [435, 97] width 50 height 7
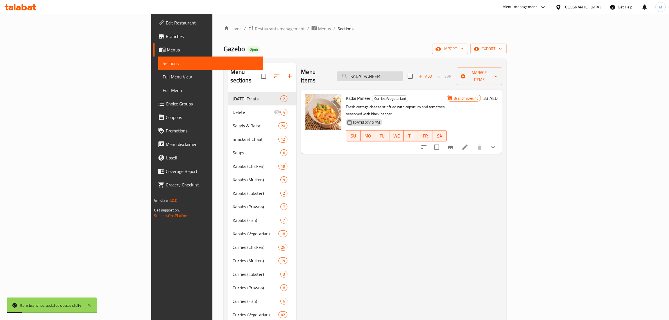
click at [403, 72] on input "KADAI PANEER" at bounding box center [370, 76] width 66 height 10
paste input "PANEER DOPYAZA"
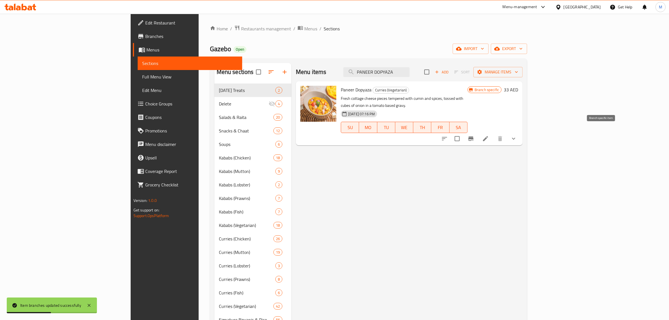
click at [477, 132] on button "Branch-specific-item" at bounding box center [470, 138] width 13 height 13
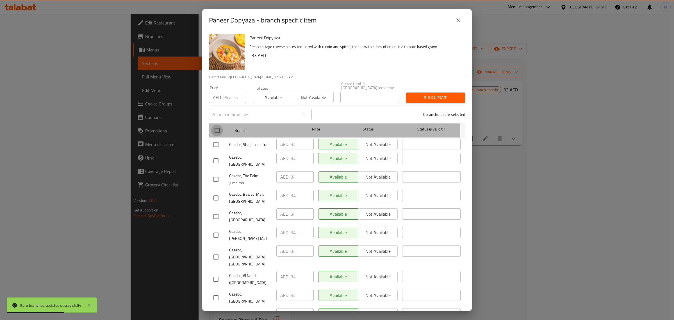
drag, startPoint x: 215, startPoint y: 128, endPoint x: 232, endPoint y: 96, distance: 36.2
click at [215, 128] on input "checkbox" at bounding box center [217, 130] width 12 height 12
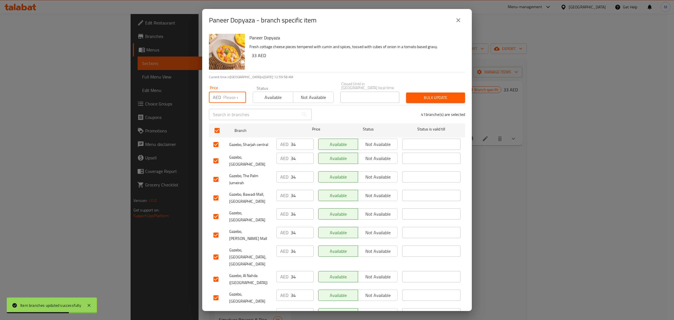
click at [232, 94] on input "number" at bounding box center [234, 97] width 23 height 11
click at [437, 100] on span "Bulk update" at bounding box center [435, 97] width 50 height 7
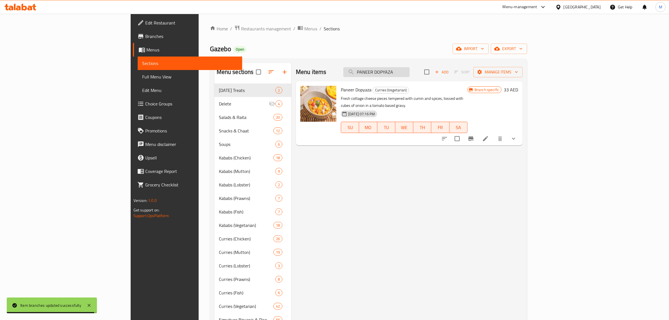
click at [409, 73] on input "PANEER DOPYAZA" at bounding box center [376, 72] width 66 height 10
paste input "LAK PANEER MAKKI"
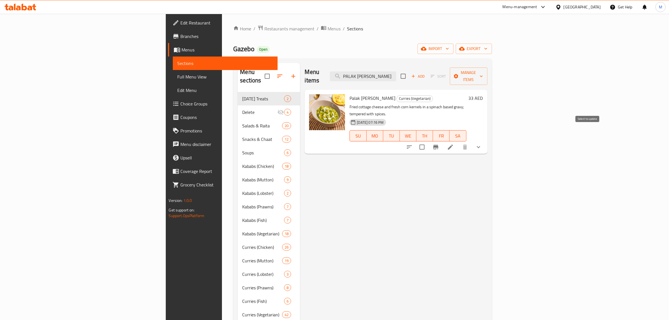
click at [428, 141] on input "checkbox" at bounding box center [422, 147] width 12 height 12
click at [483, 69] on span "Manage items" at bounding box center [468, 76] width 29 height 14
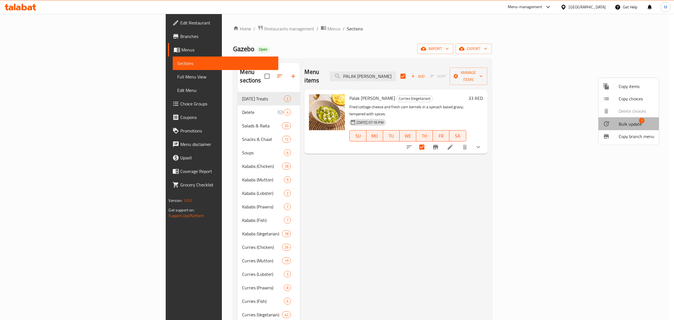
click at [628, 122] on span "Bulk update" at bounding box center [630, 123] width 23 height 7
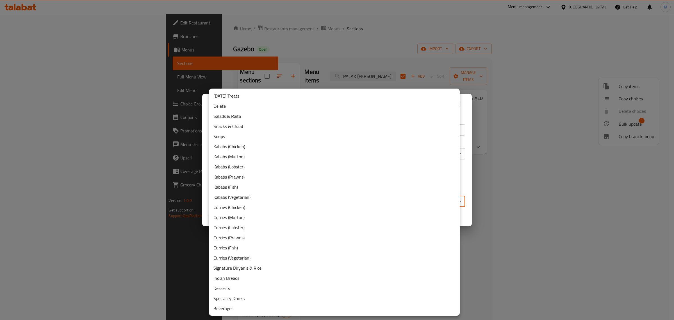
click at [295, 200] on body "​ Menu-management United Arab Emirates Get Help M Edit Restaurant Branches Menu…" at bounding box center [337, 167] width 674 height 306
click at [226, 107] on li "Delete" at bounding box center [334, 106] width 251 height 10
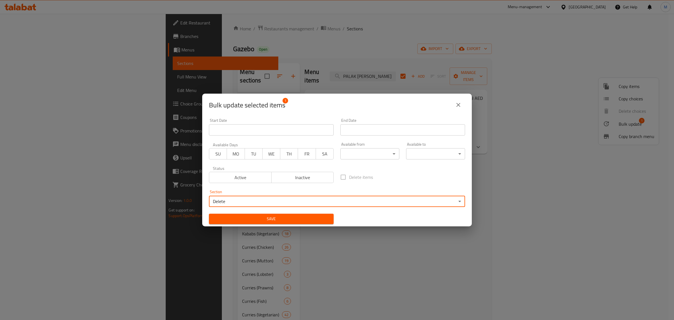
click at [273, 217] on span "Save" at bounding box center [271, 218] width 116 height 7
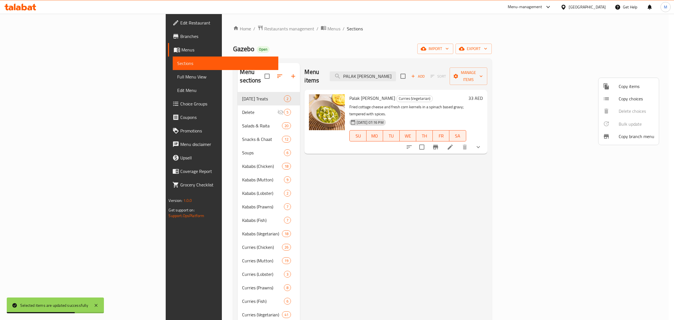
click at [440, 74] on div at bounding box center [337, 160] width 674 height 320
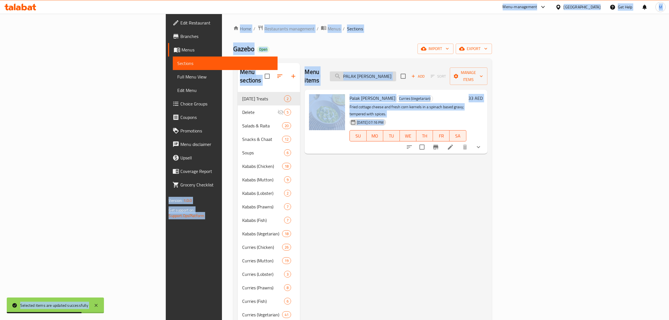
click at [396, 74] on input "PALAK PANEER MAKKI" at bounding box center [363, 76] width 66 height 10
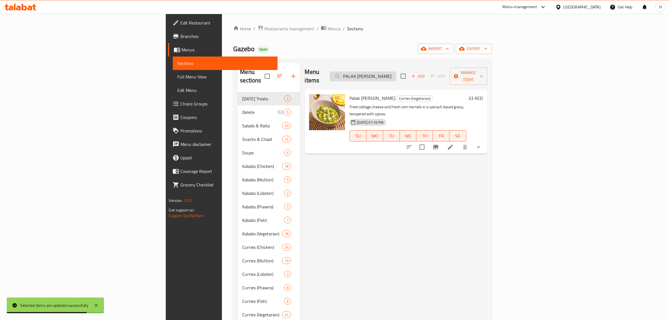
paste input "NEER JALFREZ"
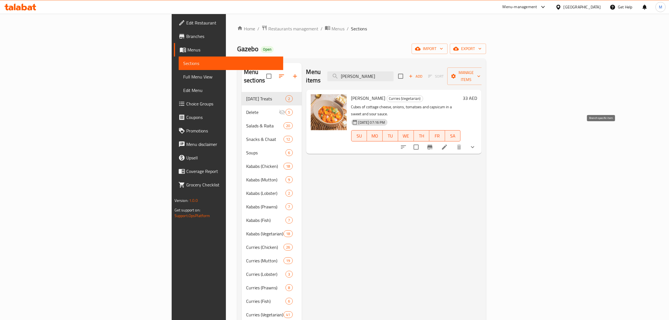
click at [433, 143] on icon "Branch-specific-item" at bounding box center [429, 146] width 7 height 7
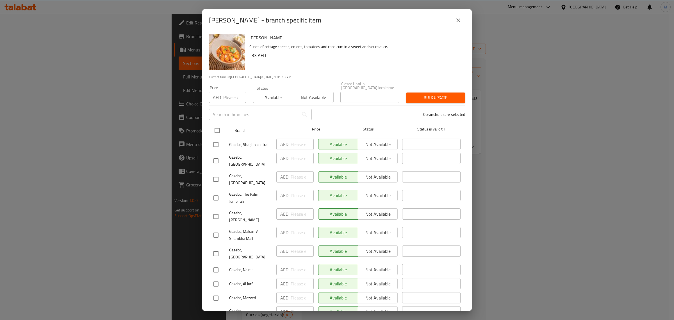
click at [220, 130] on input "checkbox" at bounding box center [217, 130] width 12 height 12
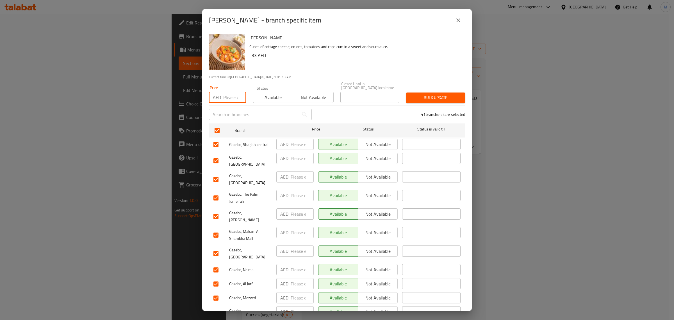
click at [229, 100] on input "number" at bounding box center [234, 97] width 23 height 11
click at [414, 102] on button "Bulk update" at bounding box center [435, 97] width 59 height 10
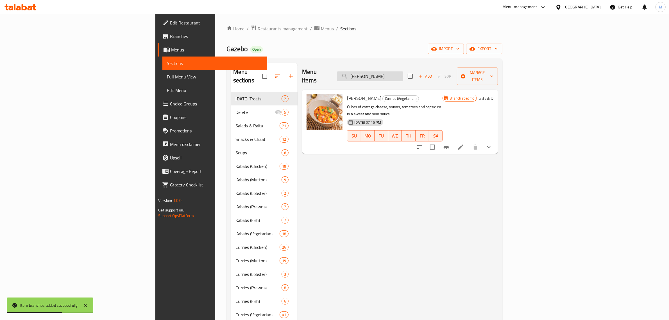
click at [403, 72] on input "PANEER JALFREZI" at bounding box center [370, 76] width 66 height 10
paste input "LAK PANEER"
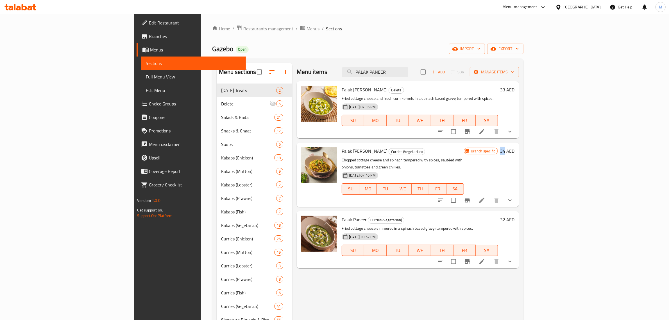
copy h6 "34"
drag, startPoint x: 639, startPoint y: 150, endPoint x: 635, endPoint y: 151, distance: 3.9
click at [514, 151] on h6 "34 AED" at bounding box center [507, 151] width 14 height 8
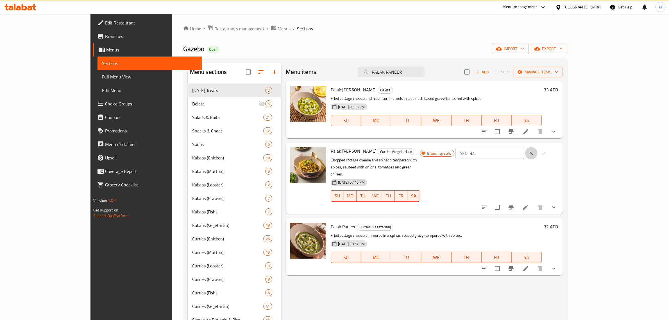
click at [534, 152] on icon "clear" at bounding box center [531, 153] width 6 height 6
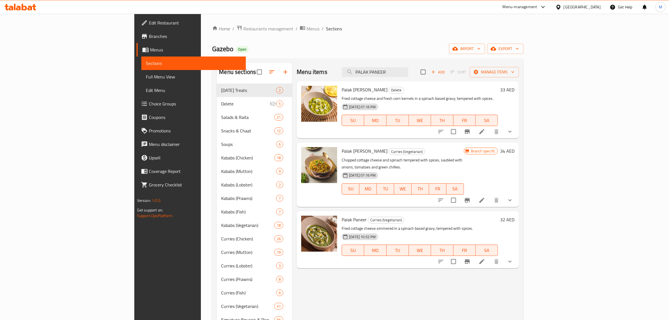
click at [514, 215] on h6 "32 AED" at bounding box center [507, 219] width 14 height 8
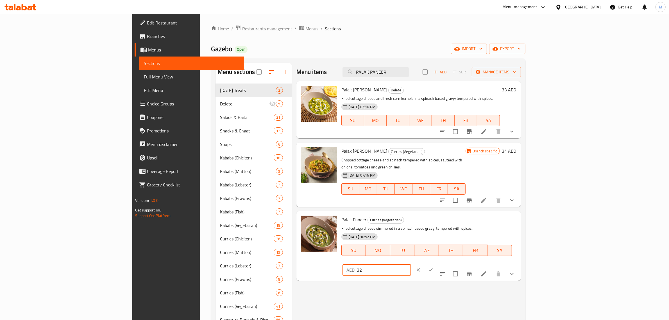
click at [411, 264] on input "32" at bounding box center [384, 269] width 54 height 11
paste input "4"
click at [433, 267] on icon "ok" at bounding box center [431, 270] width 6 height 6
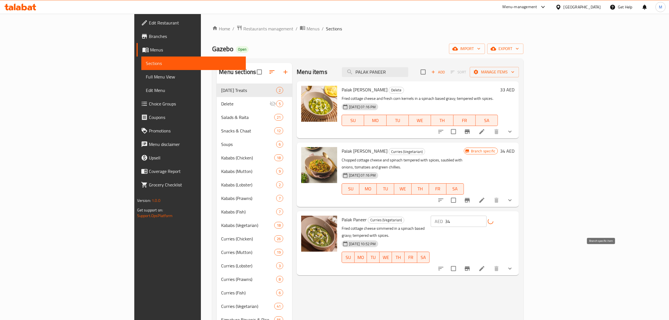
click at [470, 265] on icon "Branch-specific-item" at bounding box center [467, 268] width 7 height 7
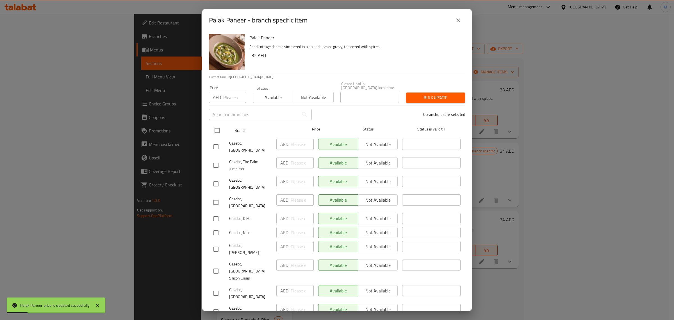
click at [220, 127] on input "checkbox" at bounding box center [217, 130] width 12 height 12
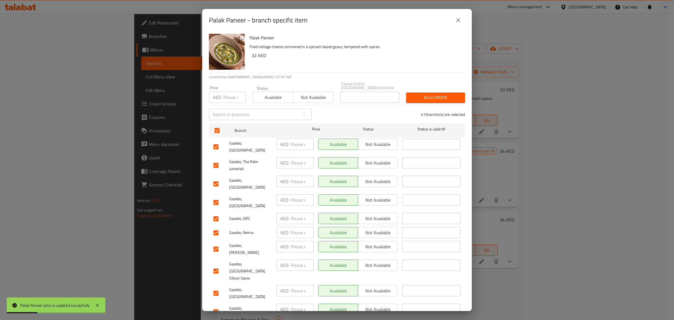
click at [231, 100] on input "number" at bounding box center [234, 97] width 23 height 11
paste input "34"
click at [416, 95] on span "Bulk update" at bounding box center [435, 97] width 50 height 7
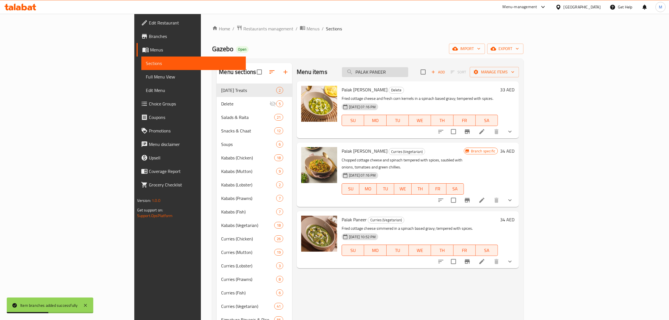
click at [408, 69] on input "PALAK PANEER" at bounding box center [375, 72] width 66 height 10
paste input "ANGOORI KOFTA KORMA"
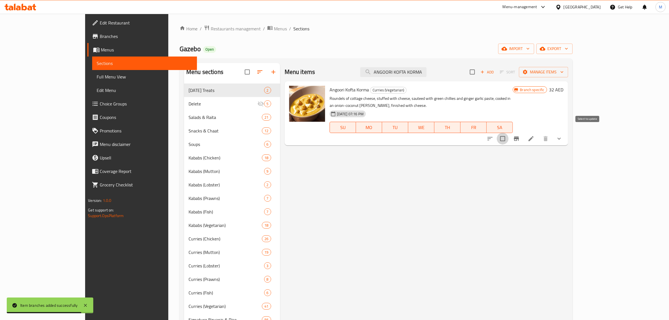
click at [508, 133] on input "checkbox" at bounding box center [502, 139] width 12 height 12
click at [568, 76] on button "Manage items" at bounding box center [543, 72] width 49 height 10
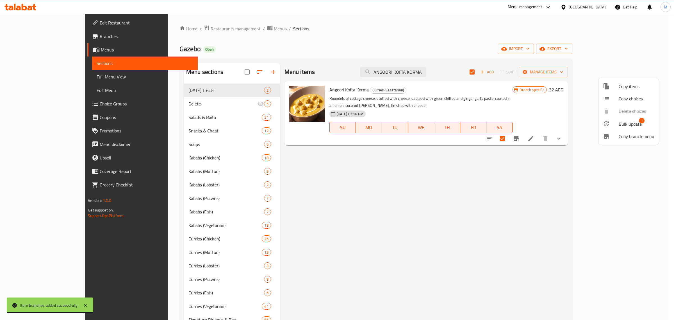
click at [628, 124] on span "Bulk update" at bounding box center [630, 123] width 23 height 7
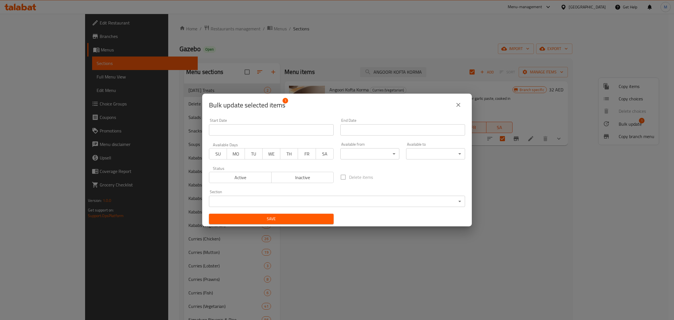
click at [293, 201] on body "​ Menu-management United Arab Emirates Get Help M Edit Restaurant Branches Menu…" at bounding box center [337, 167] width 674 height 306
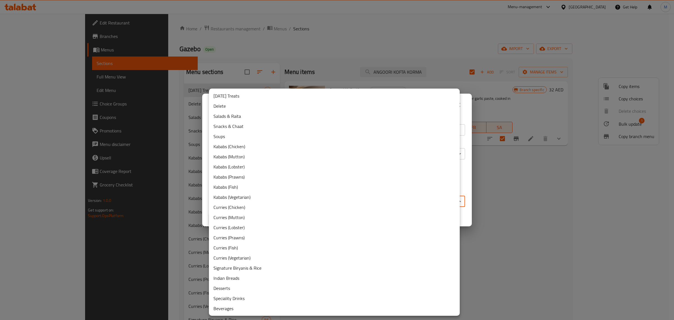
click at [227, 107] on li "Delete" at bounding box center [334, 106] width 251 height 10
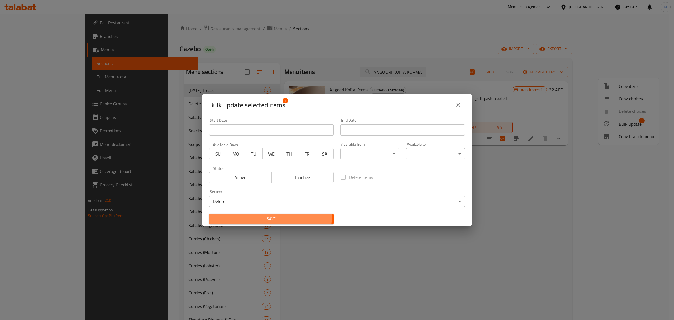
click at [266, 216] on span "Save" at bounding box center [271, 218] width 116 height 7
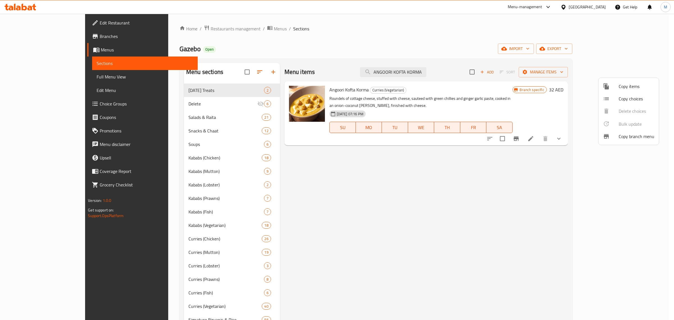
drag, startPoint x: 347, startPoint y: 89, endPoint x: 305, endPoint y: 90, distance: 42.4
click at [305, 90] on div at bounding box center [337, 160] width 674 height 320
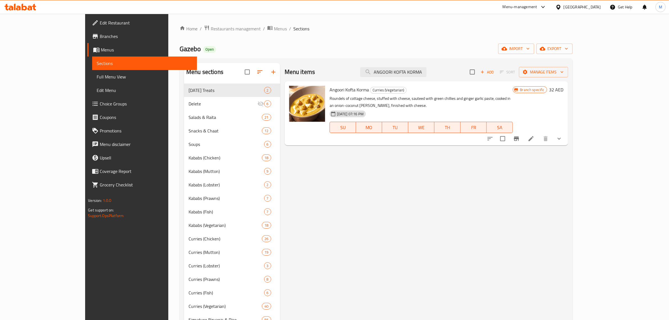
click at [329, 93] on span "Angoori Kofta Korma" at bounding box center [348, 89] width 39 height 8
copy h6 "Angoori Kofta Korma"
click at [377, 90] on span "Curries (Vegetarian)" at bounding box center [388, 90] width 36 height 6
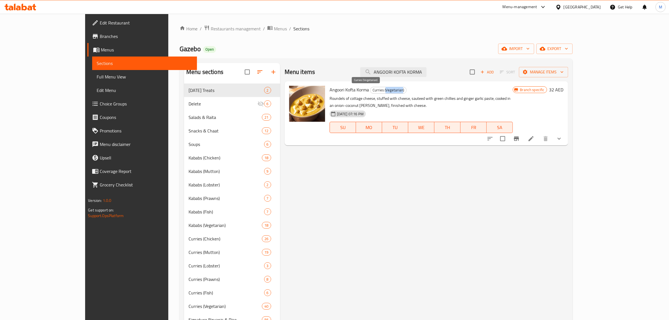
click at [377, 90] on span "Curries (Vegetarian)" at bounding box center [388, 90] width 36 height 6
copy span "Curries (Vegetarian)"
drag, startPoint x: 345, startPoint y: 91, endPoint x: 309, endPoint y: 89, distance: 35.7
click at [329, 89] on span "Angoori Kofta Korma" at bounding box center [348, 89] width 39 height 8
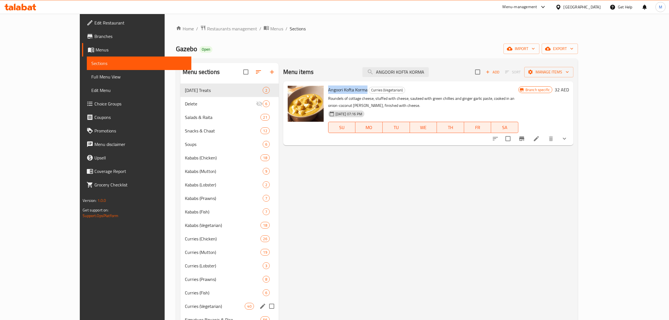
click at [183, 300] on div "Curries (Vegetarian) 40" at bounding box center [229, 305] width 98 height 13
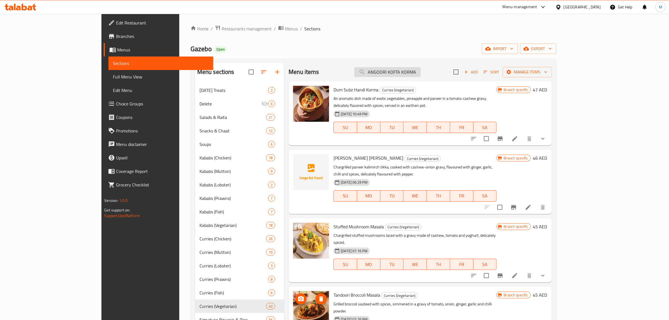
click at [420, 72] on input "ANGOORI KOFTA KORMA" at bounding box center [387, 72] width 66 height 10
click at [482, 52] on div "Gazebo Open import export" at bounding box center [373, 49] width 366 height 10
click at [420, 70] on input "search" at bounding box center [387, 72] width 66 height 10
paste input "Angoori Kofta Korma"
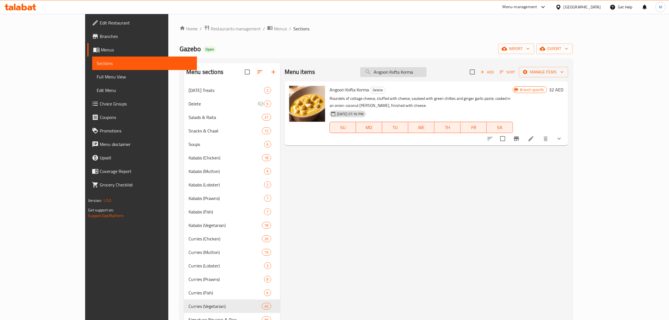
drag, startPoint x: 426, startPoint y: 79, endPoint x: 426, endPoint y: 75, distance: 3.4
click at [426, 77] on div "Menu items Angoori Kofta Korma Add Sort Manage items" at bounding box center [425, 72] width 283 height 18
click at [426, 75] on input "Angoori Kofta Korma" at bounding box center [393, 72] width 66 height 10
paste input "KHUMBH MUTTER MASALA"
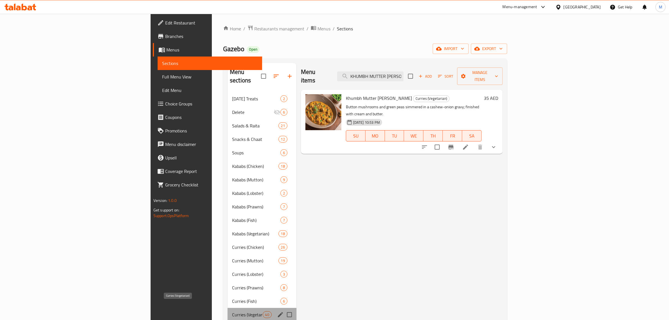
click at [232, 311] on span "Curries (Vegetarian)" at bounding box center [247, 314] width 30 height 7
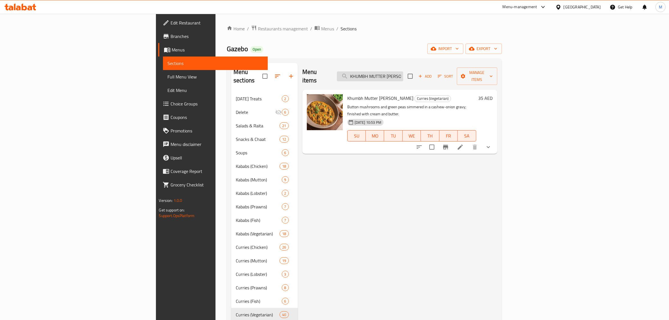
click at [403, 76] on input "KHUMBH MUTTER MASALA" at bounding box center [370, 76] width 66 height 10
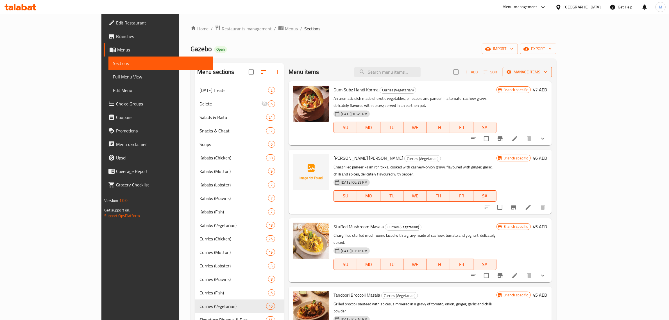
click at [547, 73] on span "Manage items" at bounding box center [527, 72] width 40 height 7
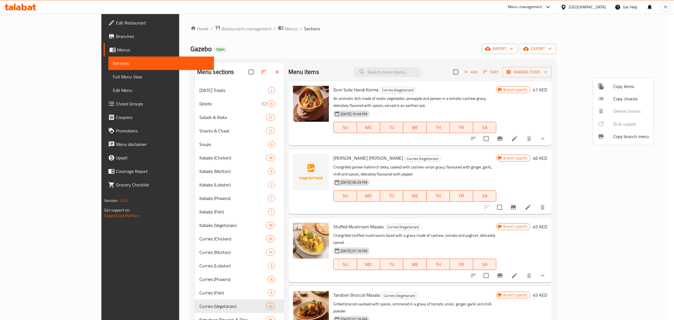
click at [591, 72] on div at bounding box center [337, 160] width 674 height 320
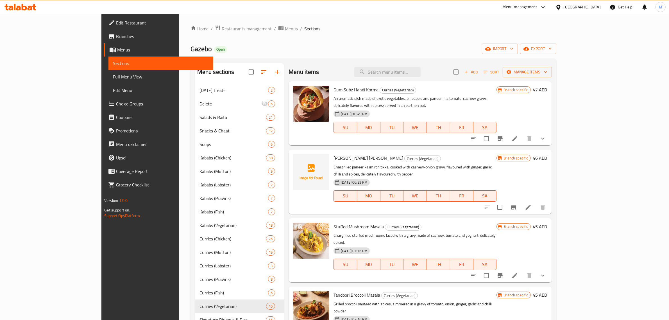
click at [499, 72] on span "Sort" at bounding box center [490, 72] width 15 height 6
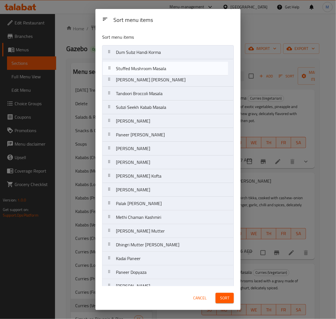
drag, startPoint x: 110, startPoint y: 82, endPoint x: 110, endPoint y: 69, distance: 13.2
click at [110, 69] on nav "Dum Subz Handi Korma Paneer Kalimirch Tikka Masala Stuffed Mushroom Masala Tand…" at bounding box center [168, 320] width 132 height 551
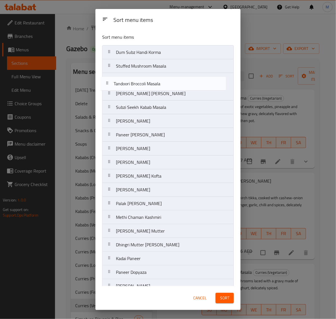
drag, startPoint x: 111, startPoint y: 94, endPoint x: 109, endPoint y: 82, distance: 12.9
click at [109, 82] on nav "Dum Subz Handi Korma Stuffed Mushroom Masala Paneer Kalimirch Tikka Masala Tand…" at bounding box center [168, 320] width 132 height 551
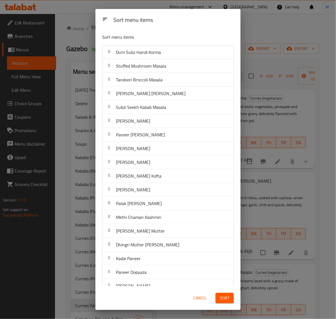
scroll to position [197, 0]
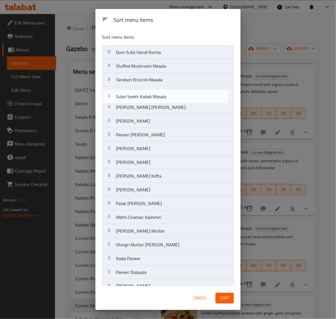
drag, startPoint x: 112, startPoint y: 108, endPoint x: 111, endPoint y: 95, distance: 12.9
click at [111, 95] on nav "Dum Subz Handi Korma Stuffed Mushroom Masala Tandoori Broccoli Masala Paneer Ka…" at bounding box center [168, 320] width 132 height 551
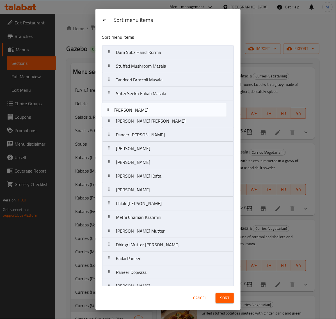
drag, startPoint x: 111, startPoint y: 121, endPoint x: 110, endPoint y: 108, distance: 13.0
click at [110, 108] on nav "Dum Subz Handi Korma Stuffed Mushroom Masala Tandoori Broccoli Masala Subzi See…" at bounding box center [168, 320] width 132 height 551
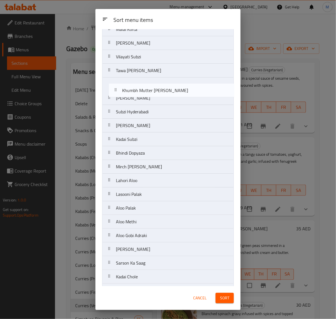
scroll to position [283, 0]
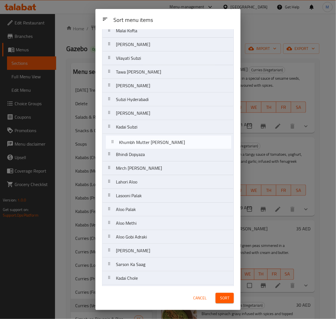
drag, startPoint x: 109, startPoint y: 153, endPoint x: 113, endPoint y: 142, distance: 11.5
click at [113, 142] on nav "Dum Subz Handi Korma Stuffed Mushroom Masala Tandoori Broccoli Masala Subzi See…" at bounding box center [168, 37] width 132 height 551
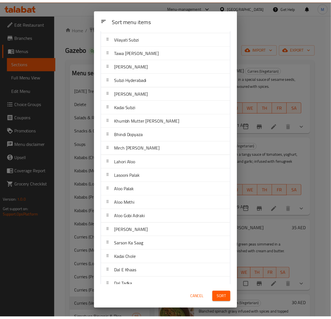
scroll to position [314, 0]
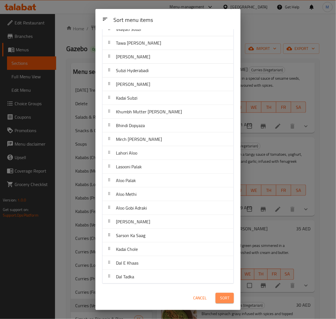
click at [229, 298] on span "Sort" at bounding box center [224, 298] width 9 height 7
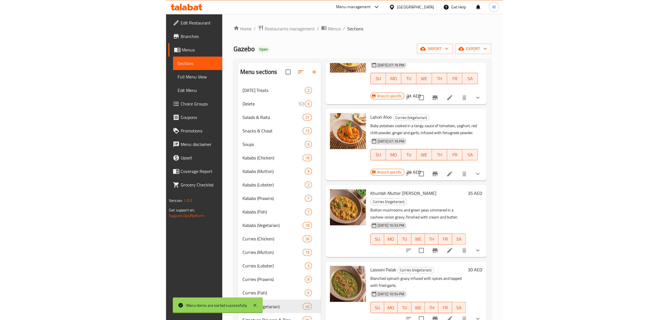
scroll to position [0, 0]
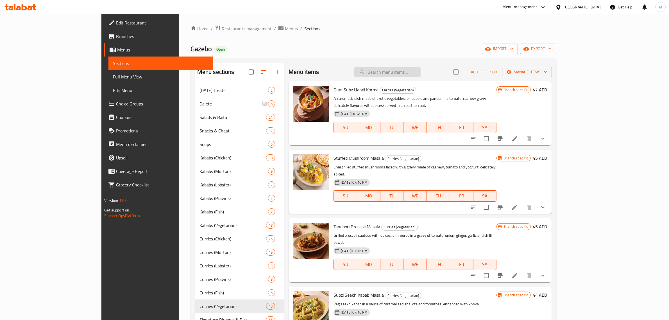
click at [420, 72] on input "search" at bounding box center [387, 72] width 66 height 10
paste input "LASOONI PALAK"
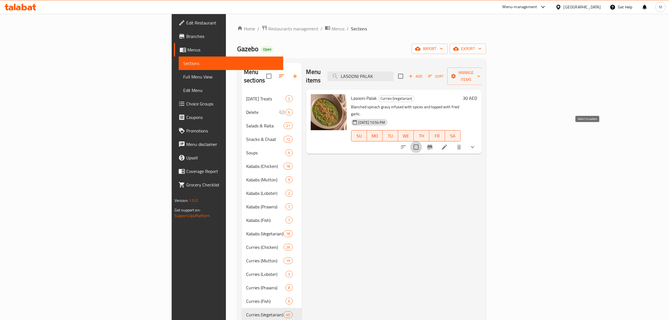
drag, startPoint x: 587, startPoint y: 131, endPoint x: 622, endPoint y: 95, distance: 50.2
click at [422, 141] on input "checkbox" at bounding box center [416, 147] width 12 height 12
click at [480, 74] on span "Manage items" at bounding box center [465, 76] width 29 height 14
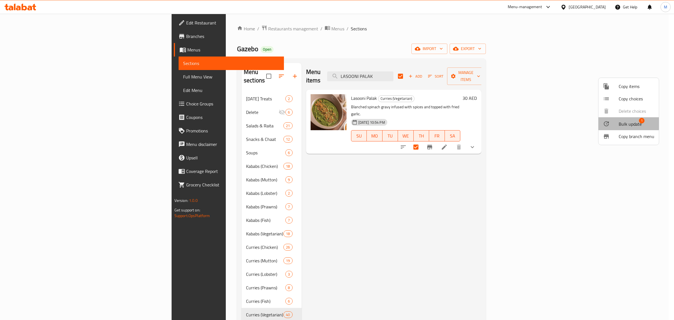
click at [621, 123] on span "Bulk update" at bounding box center [630, 123] width 23 height 7
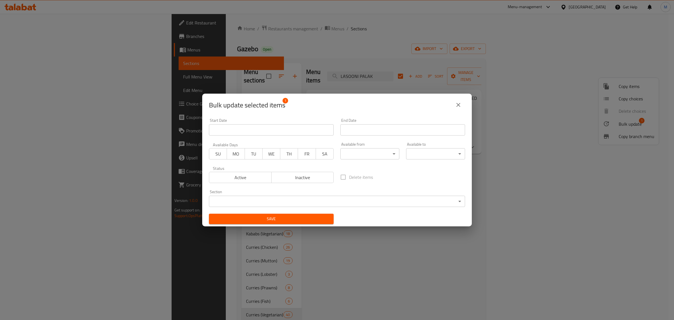
click at [298, 203] on body "​ Menu-management United Arab Emirates Get Help M Edit Restaurant Branches Menu…" at bounding box center [337, 167] width 674 height 306
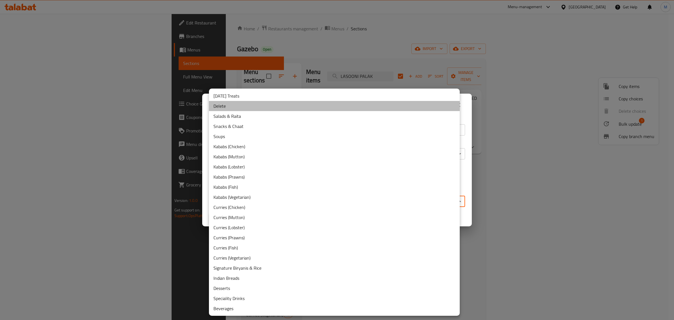
click at [229, 110] on li "Delete" at bounding box center [334, 106] width 251 height 10
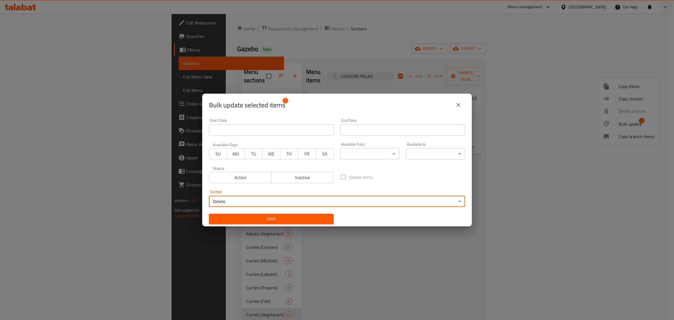
click at [263, 214] on button "Save" at bounding box center [271, 218] width 125 height 10
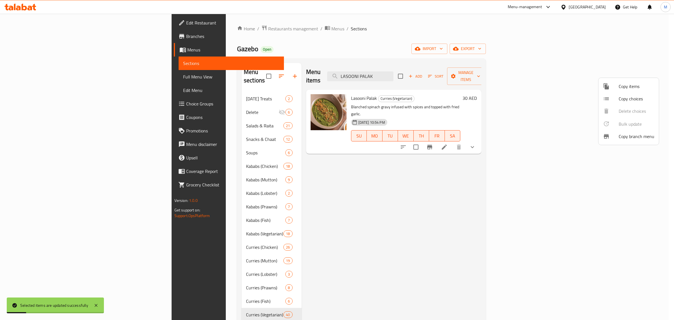
click at [434, 70] on div at bounding box center [337, 160] width 674 height 320
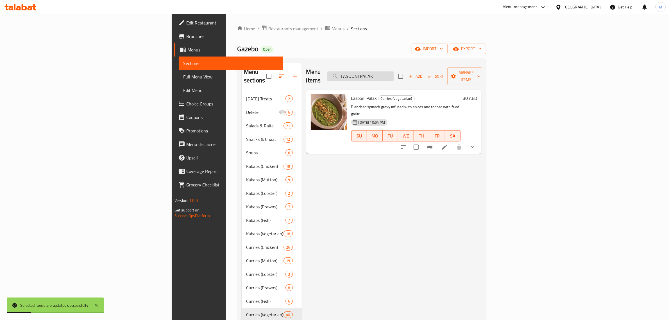
click at [393, 71] on input "LASOONI PALAK" at bounding box center [360, 76] width 66 height 10
paste input "ALOO GOBI ADRAKI"
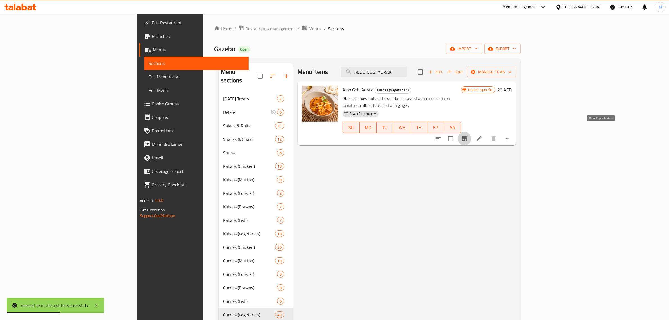
click at [467, 136] on icon "Branch-specific-item" at bounding box center [464, 138] width 5 height 4
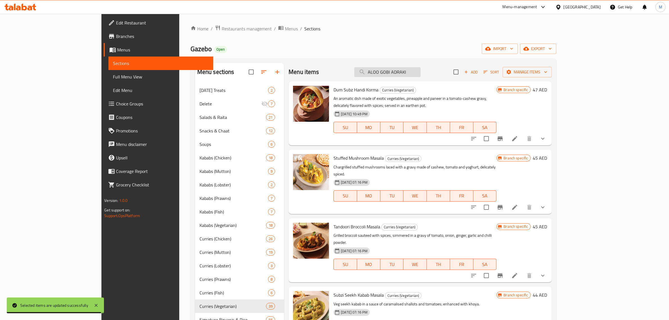
click at [420, 71] on input "ALOO GOBI ADRAKI" at bounding box center [387, 72] width 66 height 10
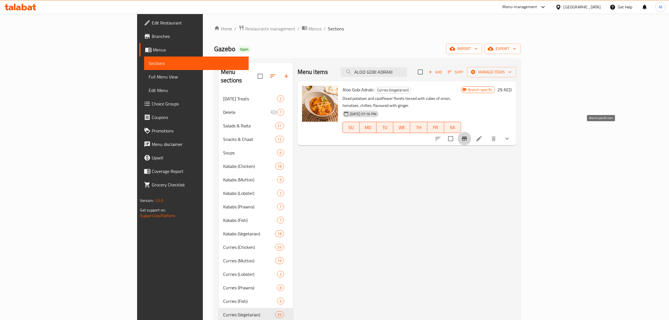
click at [467, 136] on icon "Branch-specific-item" at bounding box center [464, 138] width 5 height 4
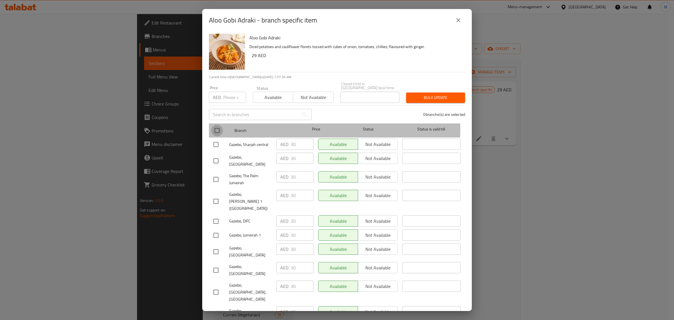
drag, startPoint x: 216, startPoint y: 129, endPoint x: 224, endPoint y: 118, distance: 13.3
click at [216, 128] on input "checkbox" at bounding box center [217, 130] width 12 height 12
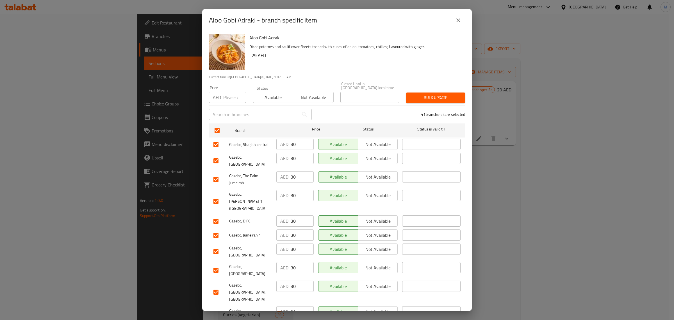
click at [225, 95] on input "number" at bounding box center [234, 97] width 23 height 11
paste input "32.00"
click at [426, 98] on span "Bulk update" at bounding box center [435, 97] width 50 height 7
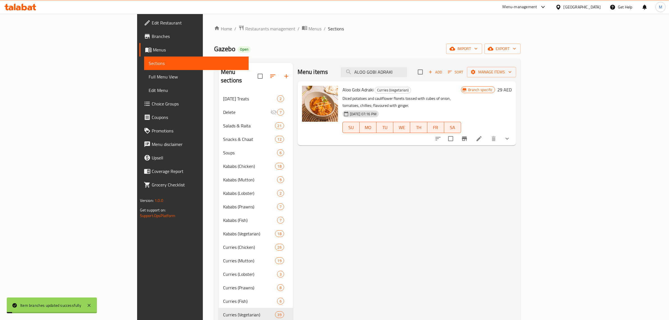
click at [511, 91] on h6 "29 AED" at bounding box center [504, 90] width 14 height 8
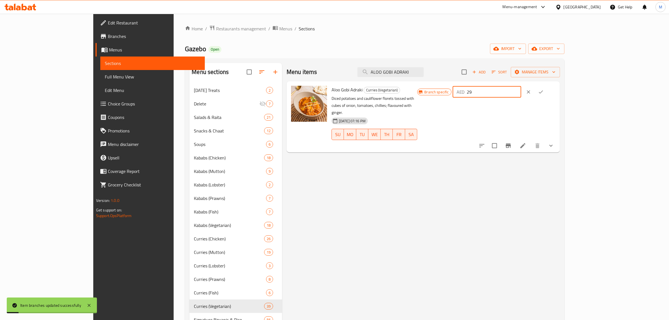
click at [521, 93] on input "29" at bounding box center [494, 91] width 54 height 11
paste input "32.00"
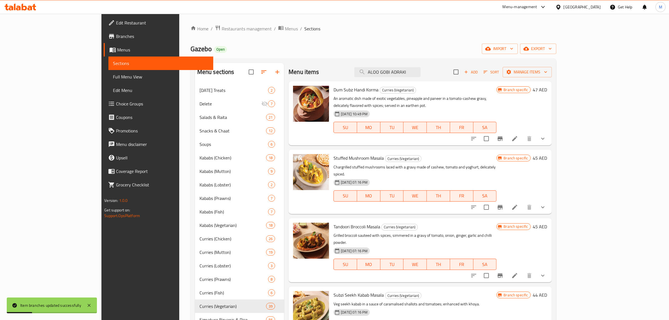
drag, startPoint x: 642, startPoint y: 92, endPoint x: 638, endPoint y: 91, distance: 3.7
click at [547, 91] on h6 "47 AED" at bounding box center [540, 90] width 14 height 8
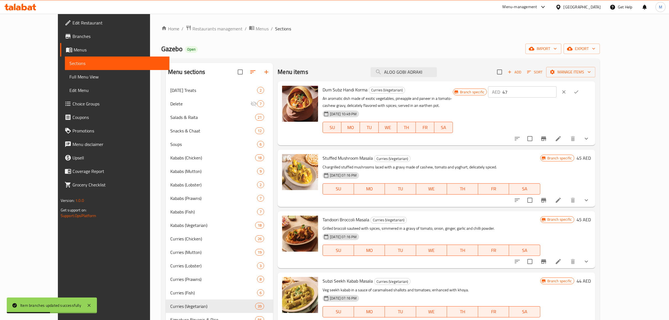
click at [455, 95] on div "Dum Subz Handi Korma Curries (Vegetarian) An aromatic dish made of exotic veget…" at bounding box center [387, 113] width 135 height 60
click at [424, 68] on input "ALOO GOBI ADRAKI" at bounding box center [403, 72] width 66 height 10
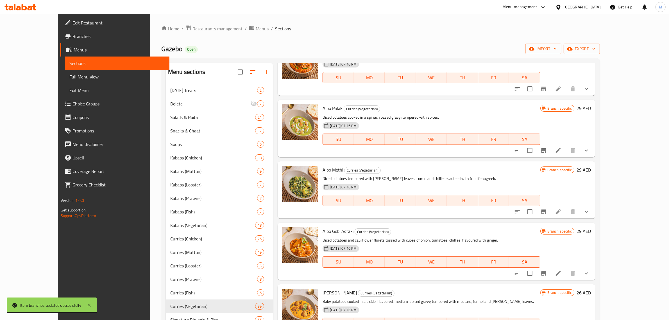
click at [590, 227] on h6 "29 AED" at bounding box center [583, 231] width 14 height 8
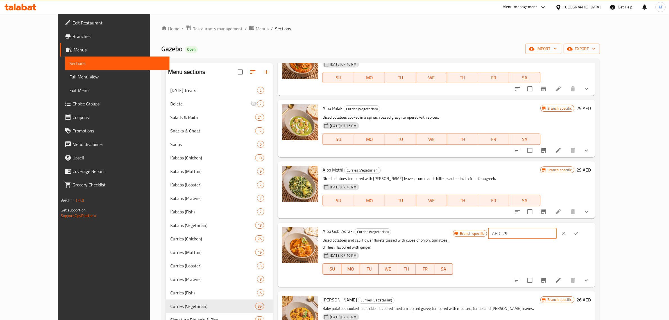
drag, startPoint x: 571, startPoint y: 223, endPoint x: 559, endPoint y: 222, distance: 11.5
click at [556, 227] on div "AED 29 ​" at bounding box center [522, 232] width 69 height 11
click at [579, 230] on icon "ok" at bounding box center [576, 233] width 6 height 6
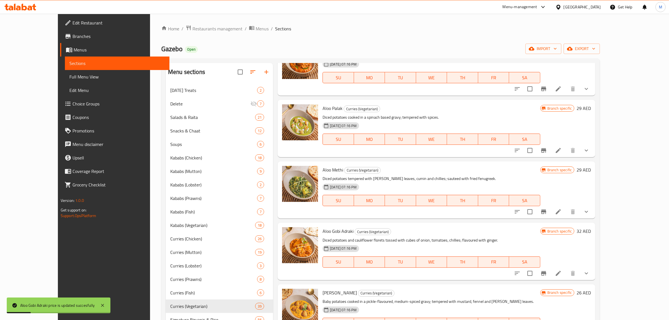
click at [441, 163] on div "Aloo Methi Curries (Vegetarian) Diced potatoes tempered with curry leaves, cumi…" at bounding box center [431, 189] width 222 height 53
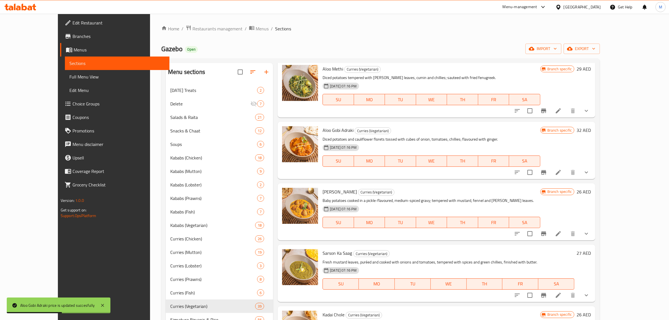
scroll to position [2037, 0]
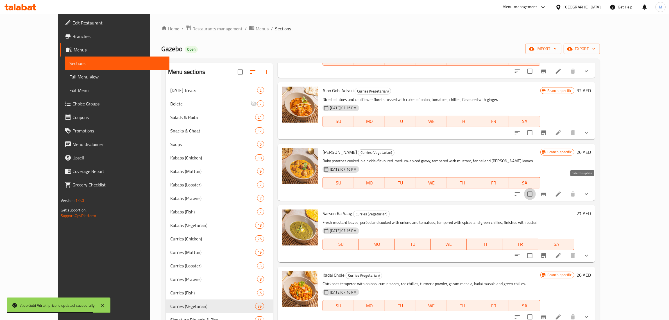
click at [535, 188] on input "checkbox" at bounding box center [530, 194] width 12 height 12
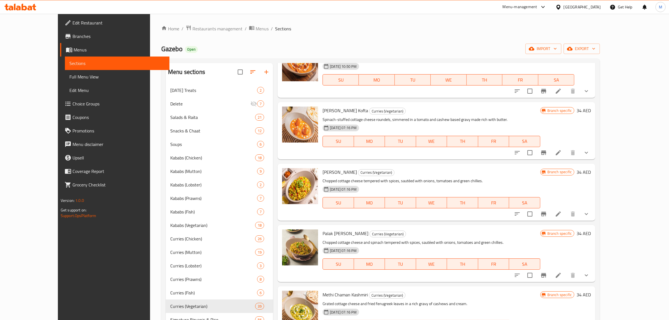
scroll to position [0, 0]
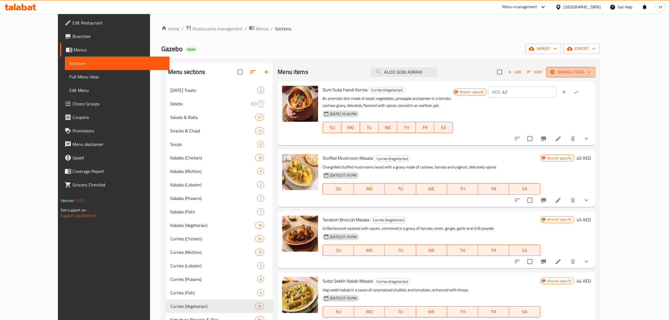
click at [590, 72] on span "Manage items" at bounding box center [570, 72] width 40 height 7
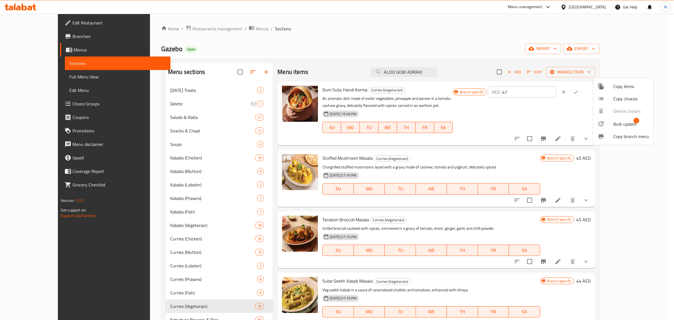
click at [628, 120] on span "Bulk update" at bounding box center [624, 123] width 23 height 7
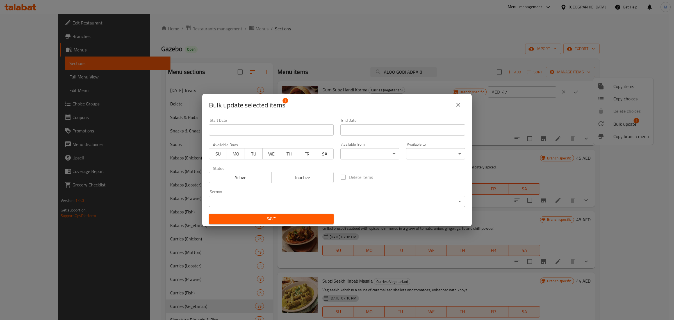
click at [288, 201] on body "​ Menu-management United Arab Emirates Get Help M Edit Restaurant Branches Menu…" at bounding box center [337, 167] width 674 height 306
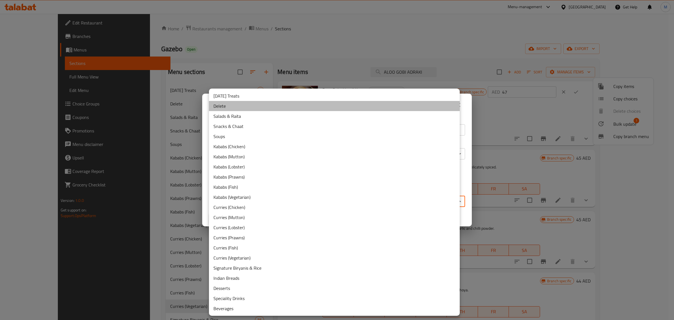
click at [232, 107] on li "Delete" at bounding box center [334, 106] width 251 height 10
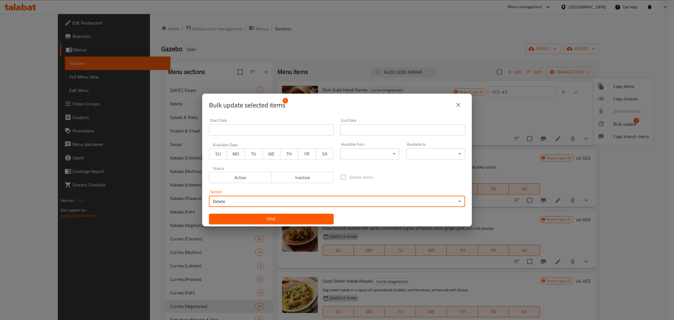
click at [261, 216] on span "Save" at bounding box center [271, 218] width 116 height 7
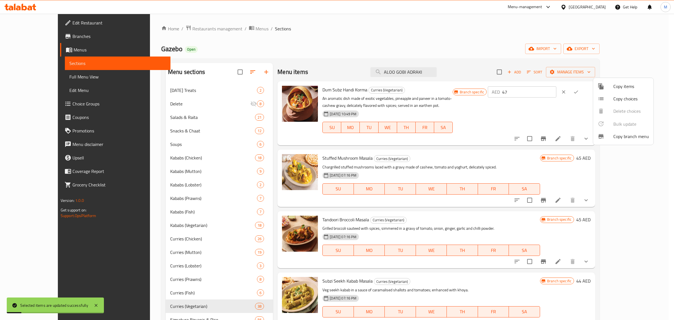
click at [419, 74] on div at bounding box center [337, 160] width 674 height 320
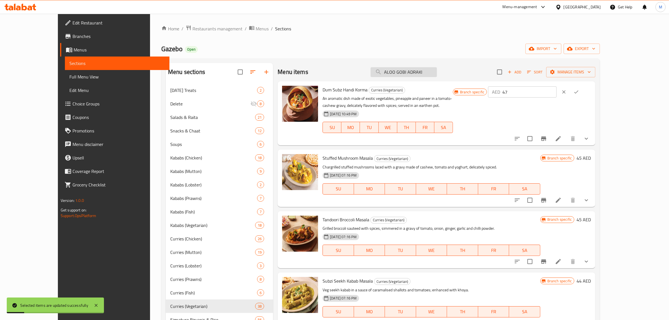
click at [419, 74] on input "ALOO GOBI ADRAKI" at bounding box center [403, 72] width 66 height 10
paste input "SARSON KA SAAG"
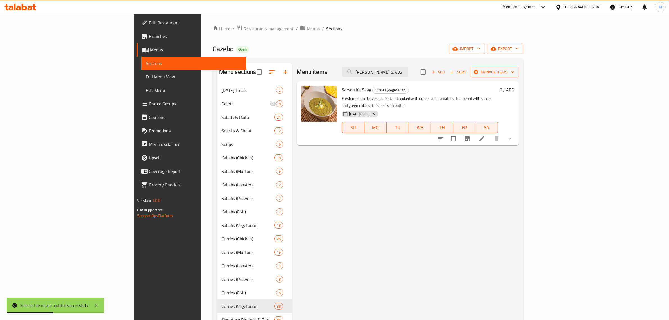
click at [514, 91] on h6 "27 AED" at bounding box center [507, 90] width 14 height 8
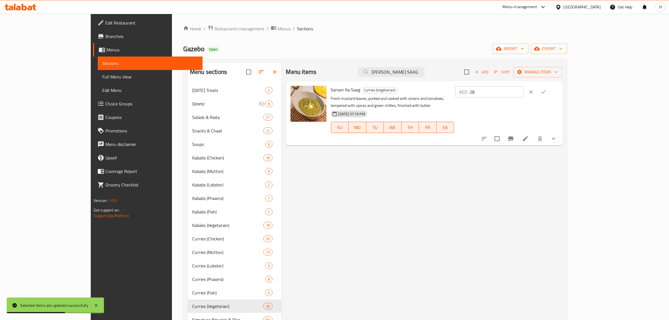
click at [523, 89] on input "28" at bounding box center [496, 91] width 54 height 11
click at [523, 92] on input "28" at bounding box center [496, 91] width 54 height 11
click at [546, 90] on icon "ok" at bounding box center [543, 92] width 6 height 6
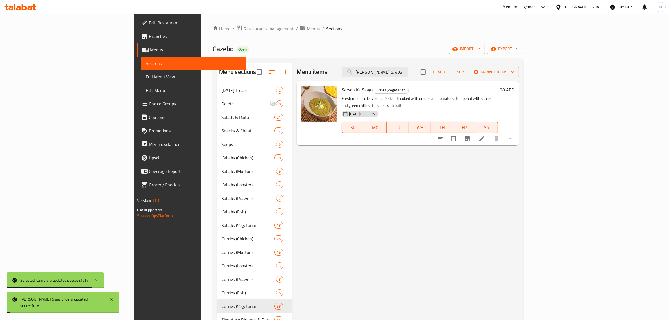
click at [469, 136] on icon "Branch-specific-item" at bounding box center [466, 138] width 5 height 4
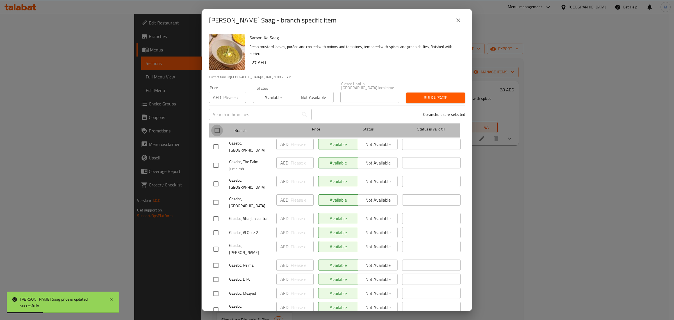
drag, startPoint x: 218, startPoint y: 130, endPoint x: 225, endPoint y: 102, distance: 28.7
click at [218, 129] on input "checkbox" at bounding box center [217, 130] width 12 height 12
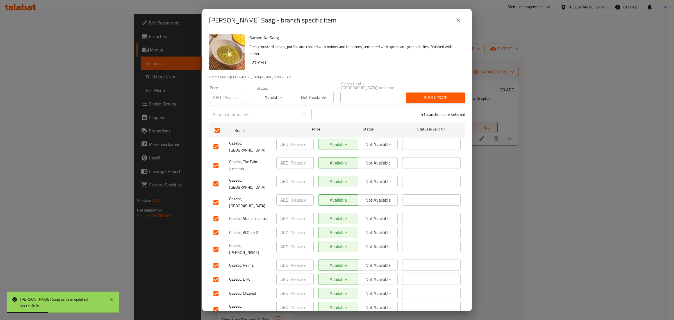
click at [226, 97] on input "number" at bounding box center [234, 97] width 23 height 11
paste input "28"
click at [434, 95] on span "Bulk update" at bounding box center [435, 97] width 50 height 7
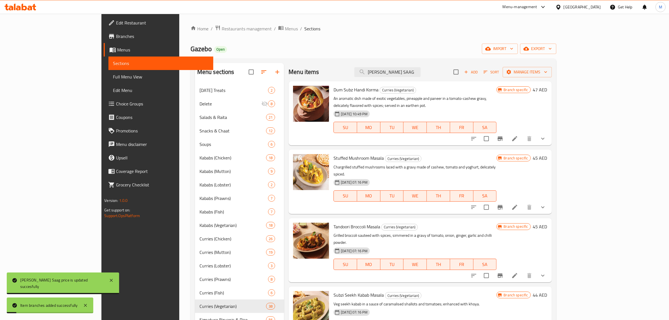
click at [433, 108] on div "07-10-2024 10:49 PM SU MO TU WE TH FR SA" at bounding box center [414, 123] width 167 height 30
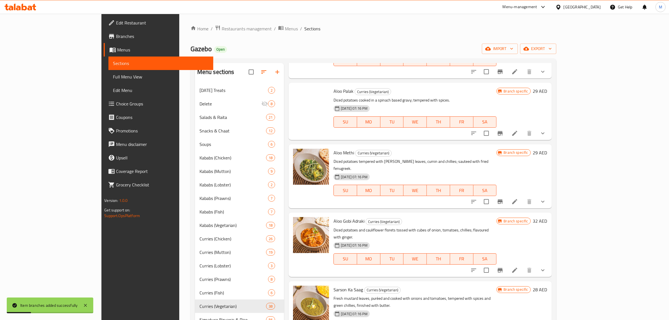
scroll to position [2024, 0]
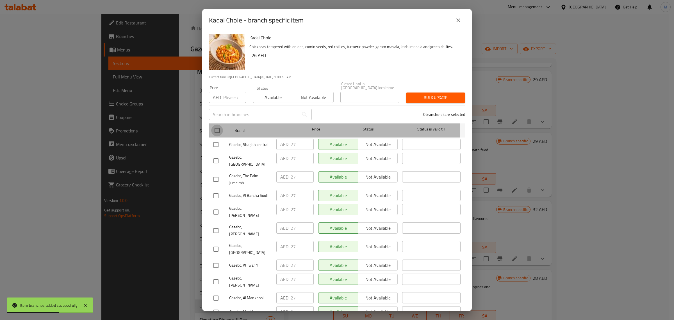
drag, startPoint x: 221, startPoint y: 129, endPoint x: 228, endPoint y: 113, distance: 17.2
click at [221, 129] on input "checkbox" at bounding box center [217, 130] width 12 height 12
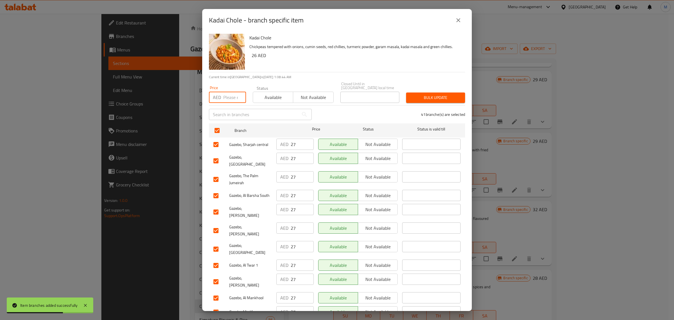
click at [232, 96] on input "number" at bounding box center [234, 97] width 23 height 11
paste input "28.00"
click at [421, 98] on span "Bulk update" at bounding box center [435, 97] width 50 height 7
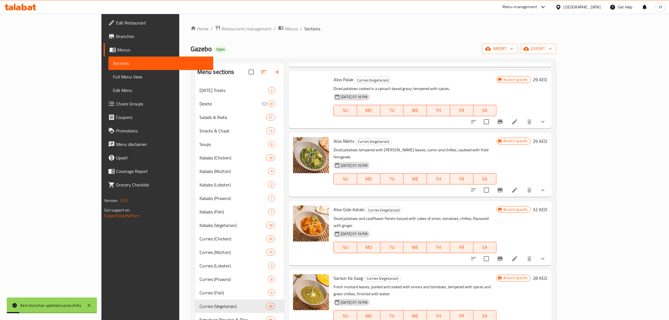
drag, startPoint x: 631, startPoint y: 210, endPoint x: 607, endPoint y: 230, distance: 30.9
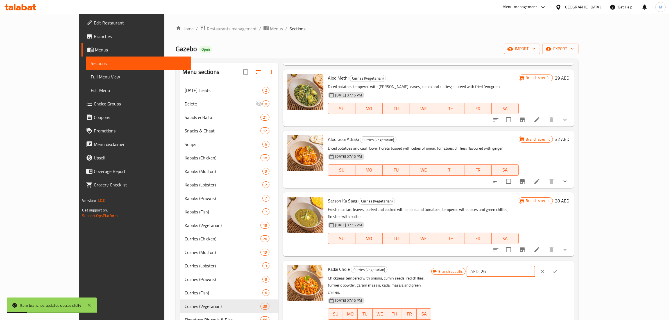
click at [535, 265] on input "26" at bounding box center [508, 270] width 54 height 11
paste input "8.00"
click at [557, 268] on icon "ok" at bounding box center [555, 271] width 6 height 6
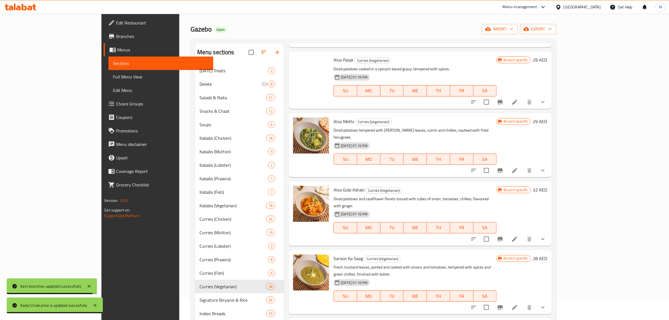
scroll to position [35, 0]
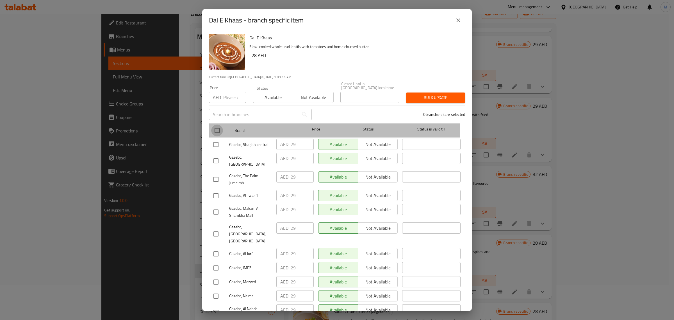
click at [216, 131] on input "checkbox" at bounding box center [217, 130] width 12 height 12
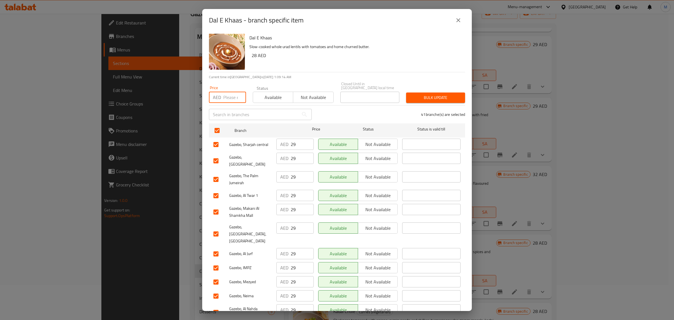
click at [227, 101] on input "number" at bounding box center [234, 97] width 23 height 11
paste input "32.00"
click at [271, 98] on span "Available" at bounding box center [273, 97] width 36 height 8
click at [415, 96] on span "Bulk update" at bounding box center [435, 97] width 50 height 7
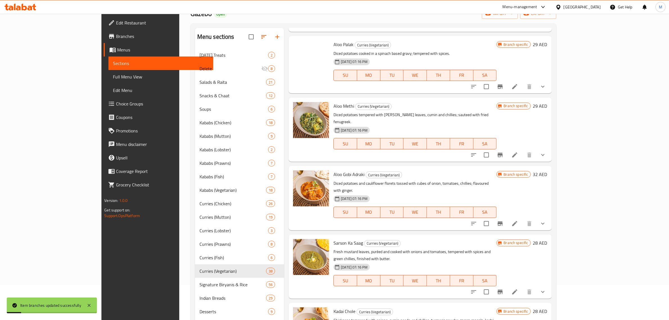
paste input "32.00"
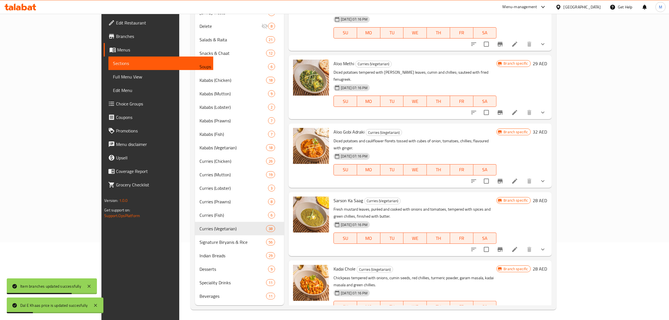
scroll to position [79, 0]
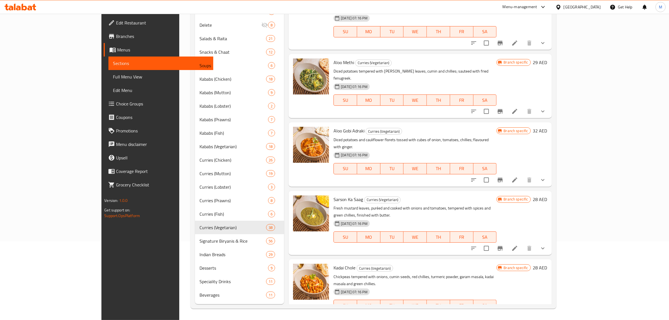
paste input "7.00"
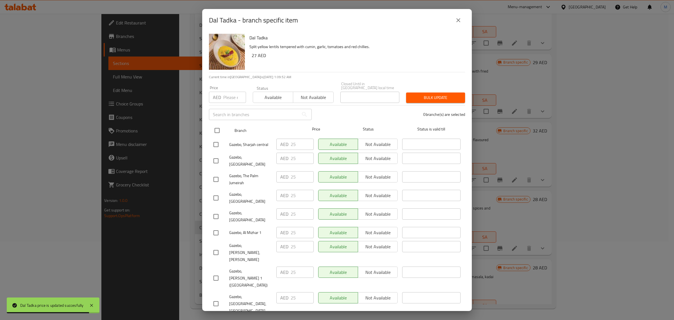
click at [220, 131] on input "checkbox" at bounding box center [217, 130] width 12 height 12
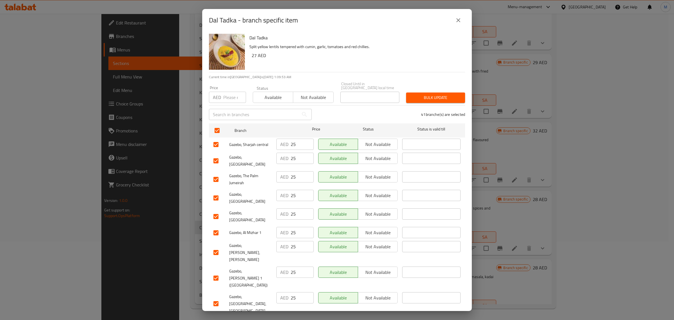
click at [226, 100] on input "number" at bounding box center [234, 97] width 23 height 11
paste input "27.00"
click at [424, 98] on span "Bulk update" at bounding box center [435, 97] width 50 height 7
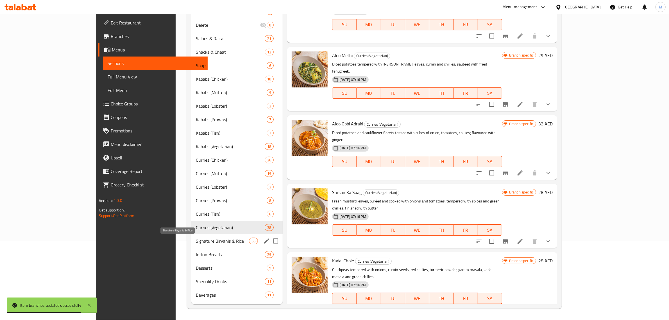
click at [196, 242] on span "Signature Biryanis & Rice" at bounding box center [222, 240] width 53 height 7
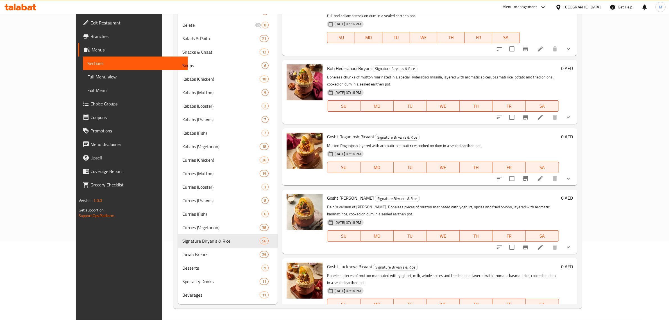
scroll to position [1146, 0]
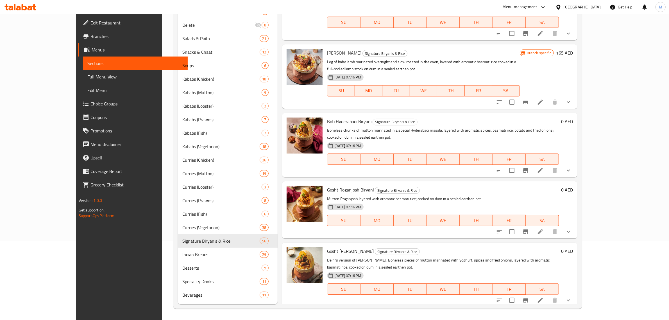
click at [503, 186] on h6 "Gosht Roganjosh Biryani Signature Biryanis & Rice" at bounding box center [443, 190] width 232 height 8
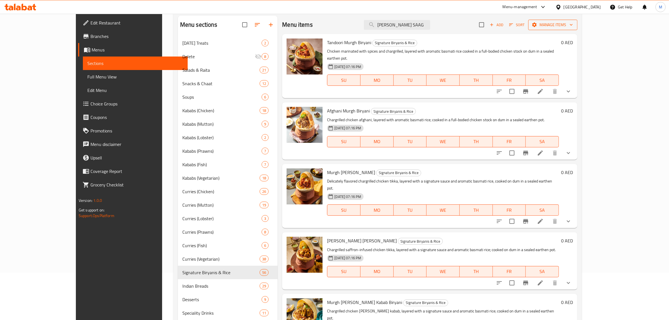
scroll to position [0, 0]
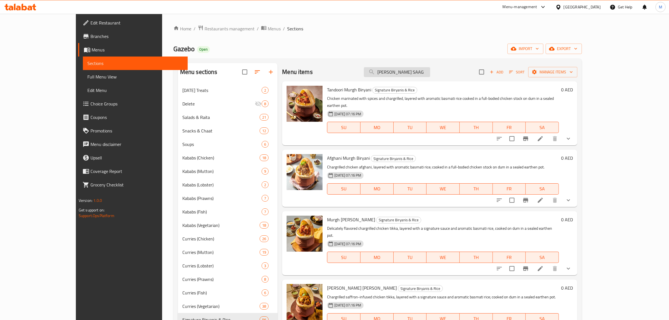
click at [413, 72] on input "SARSON KA SAAG" at bounding box center [397, 72] width 66 height 10
paste input "MURGH SEEKH BHARWAN BIRYANI"
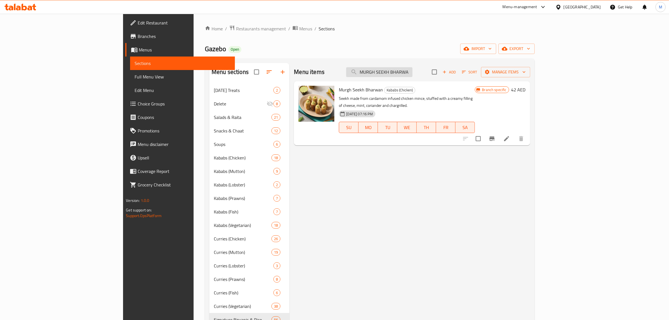
click at [412, 72] on input "MURGH SEEKH BHARWA" at bounding box center [379, 72] width 66 height 10
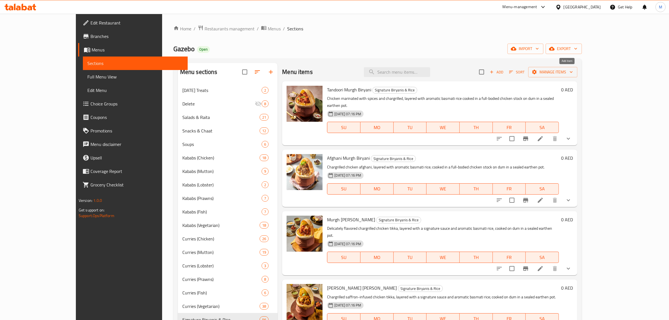
click at [504, 72] on span "Add" at bounding box center [496, 72] width 15 height 6
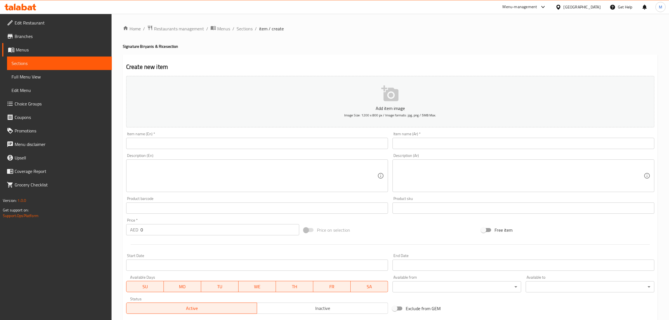
click at [274, 144] on input "text" at bounding box center [257, 143] width 262 height 11
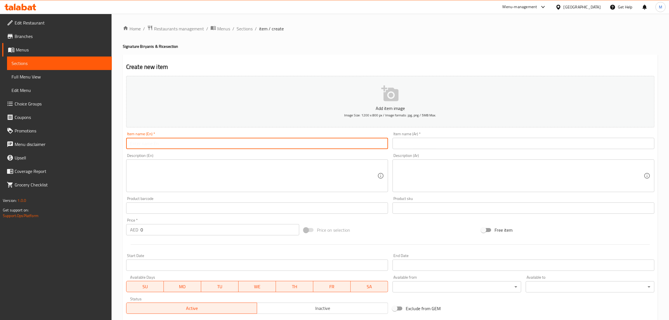
paste input "MURGH SEEKH BHARWAN BIRYANI"
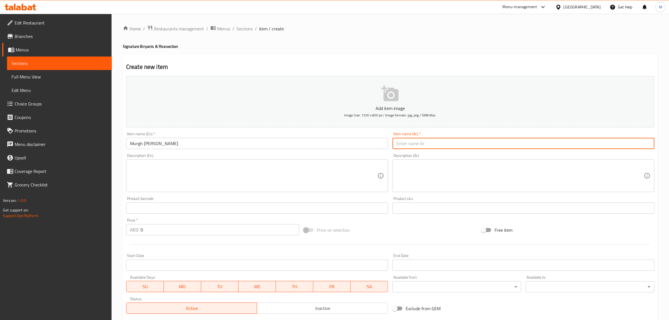
click at [408, 141] on input "text" at bounding box center [523, 143] width 262 height 11
paste input "برياني مورغ سيخ بهاروان"
click at [180, 170] on textarea at bounding box center [253, 175] width 247 height 27
paste textarea "Chargrilled stuffed chicken mince seekhs, layered with a signature sauce, spice…"
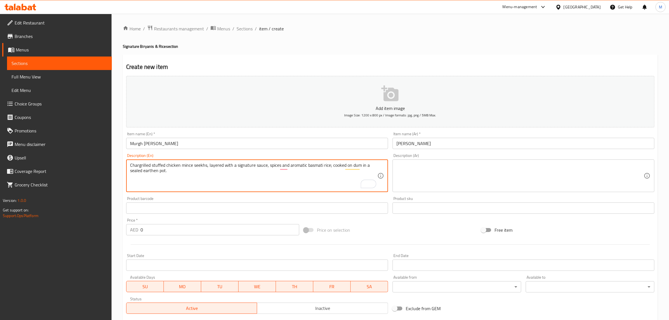
paste textarea ","
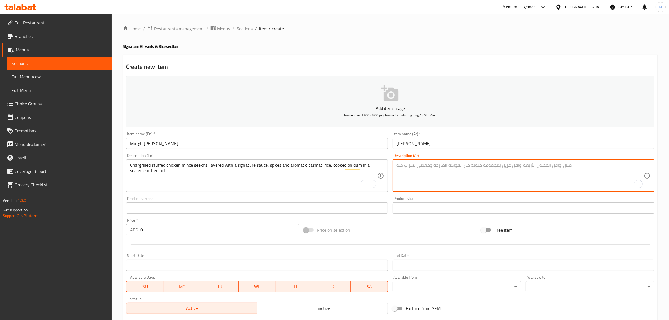
click at [420, 172] on textarea "To enrich screen reader interactions, please activate Accessibility in Grammarl…" at bounding box center [519, 175] width 247 height 27
paste textarea "أسياخ دجاج محشوة مشوية على الفحم، مغطاة بصلصة مميزة، وتوابل، وأرز بسمتي عطري، م…"
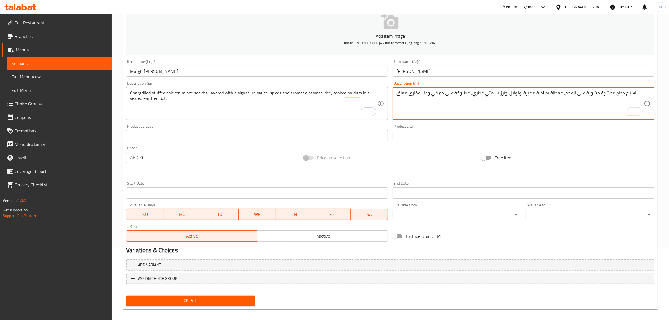
scroll to position [76, 0]
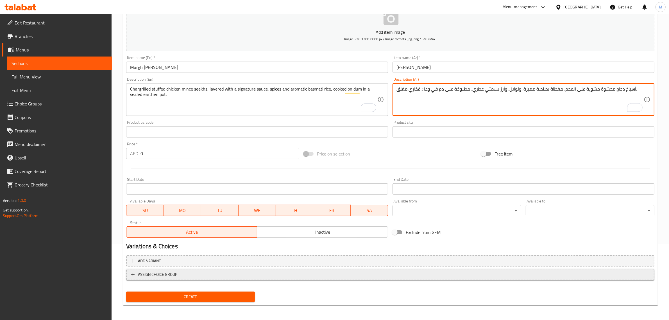
click at [209, 271] on span "ASSIGN CHOICE GROUP" at bounding box center [390, 274] width 518 height 7
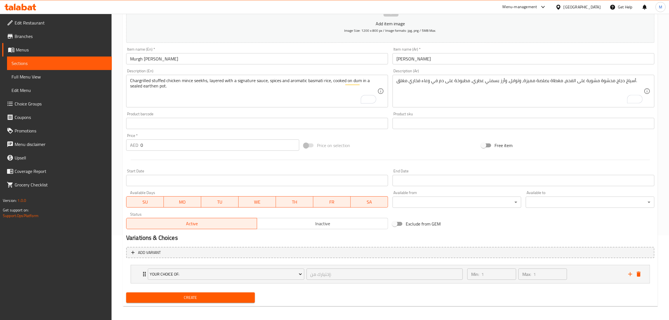
scroll to position [86, 0]
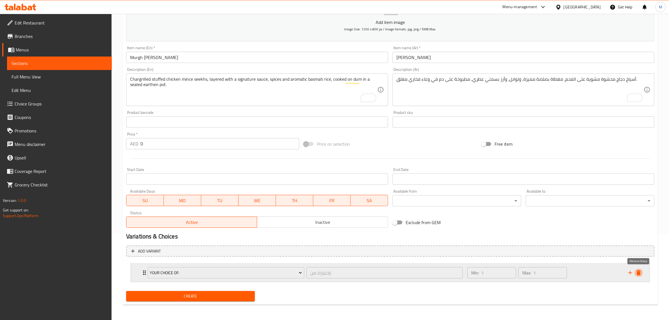
click at [639, 271] on icon "delete" at bounding box center [638, 272] width 4 height 5
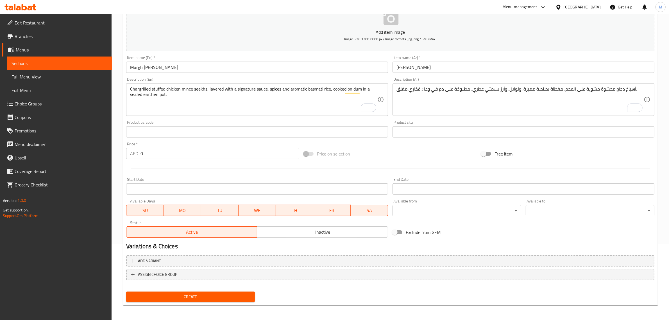
scroll to position [41, 0]
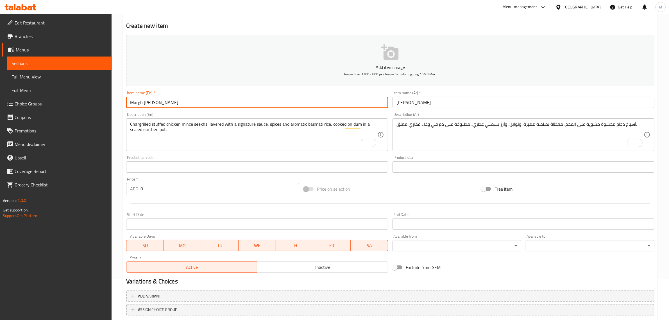
click at [189, 104] on input "Murgh Seekh Bharwan Biryani" at bounding box center [257, 102] width 262 height 11
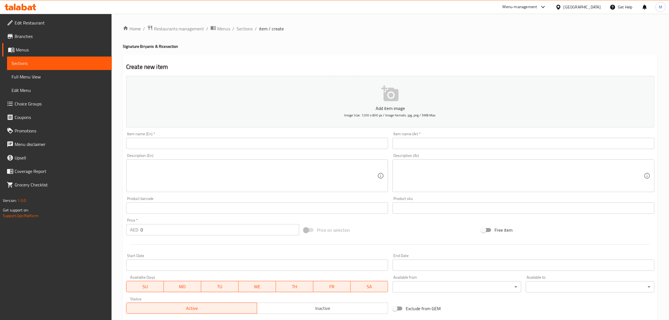
click at [51, 101] on span "Choice Groups" at bounding box center [61, 103] width 93 height 7
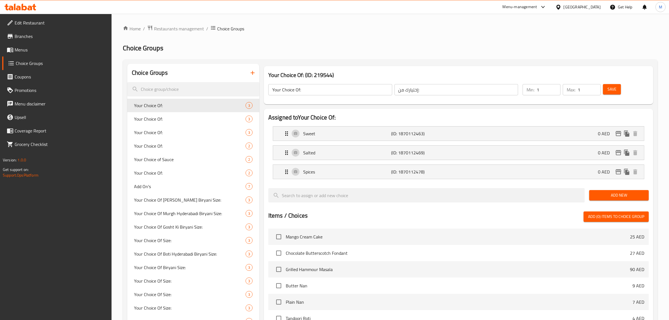
click at [572, 5] on div "[GEOGRAPHIC_DATA]" at bounding box center [581, 7] width 37 height 6
click at [528, 95] on div "[GEOGRAPHIC_DATA]" at bounding box center [539, 96] width 46 height 13
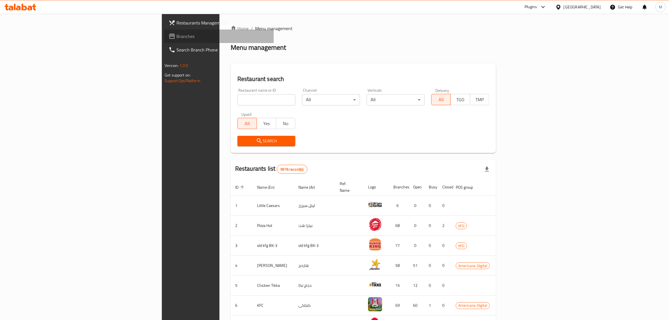
click at [176, 38] on span "Branches" at bounding box center [222, 36] width 93 height 7
